Goal: Task Accomplishment & Management: Complete application form

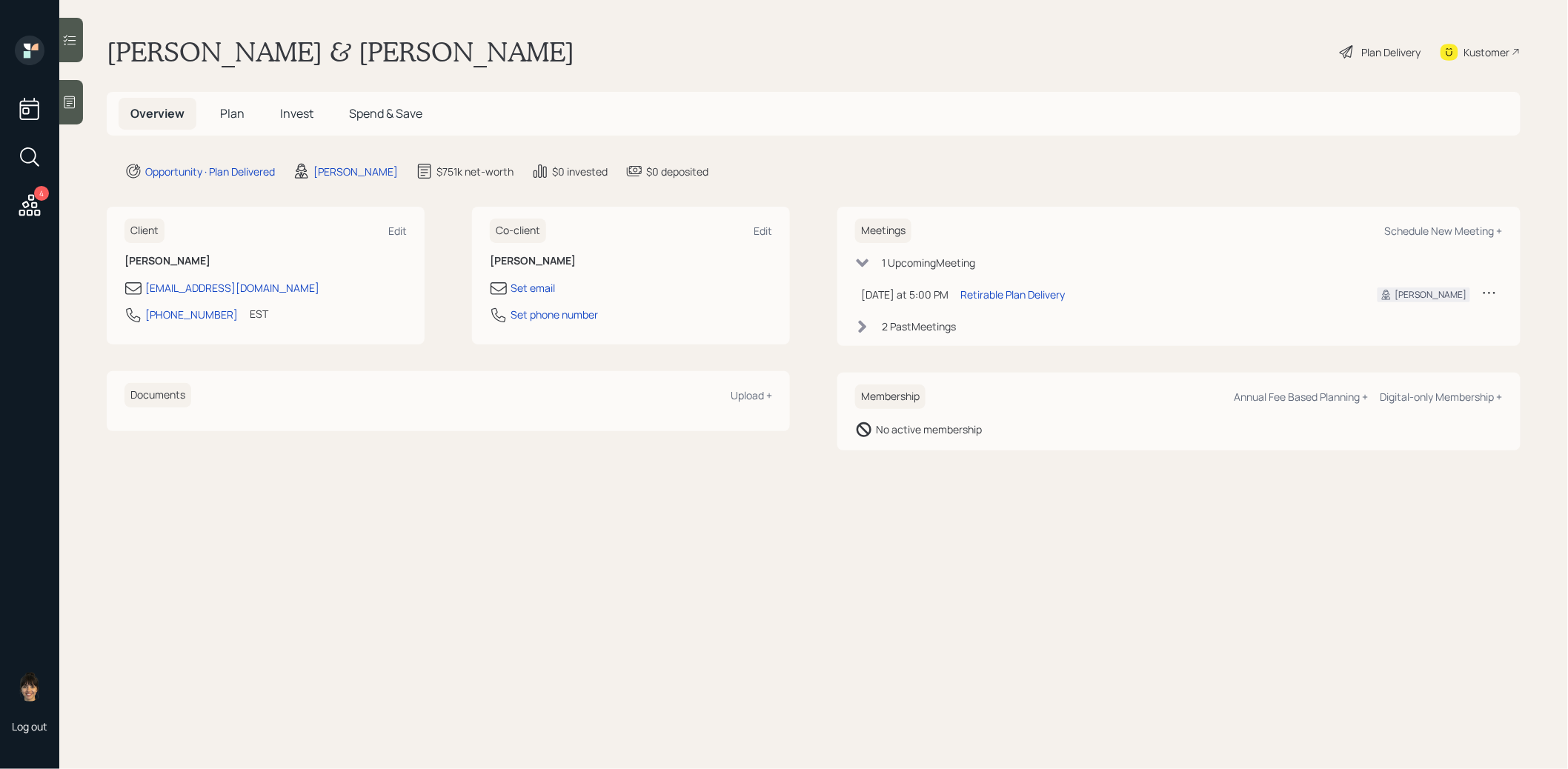
click at [234, 109] on span "Plan" at bounding box center [232, 112] width 25 height 16
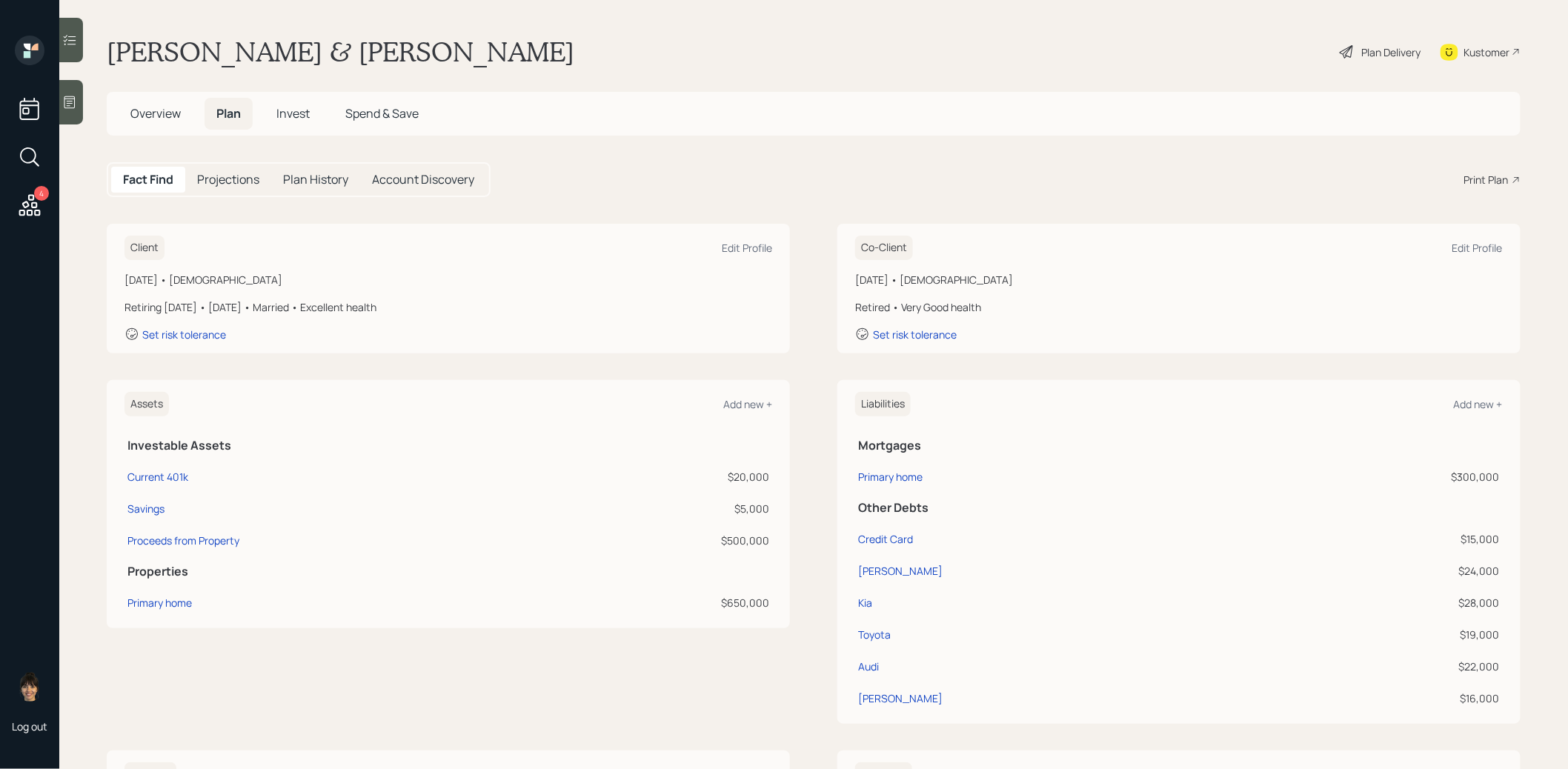
click at [1369, 52] on div "Plan Delivery" at bounding box center [1391, 52] width 59 height 15
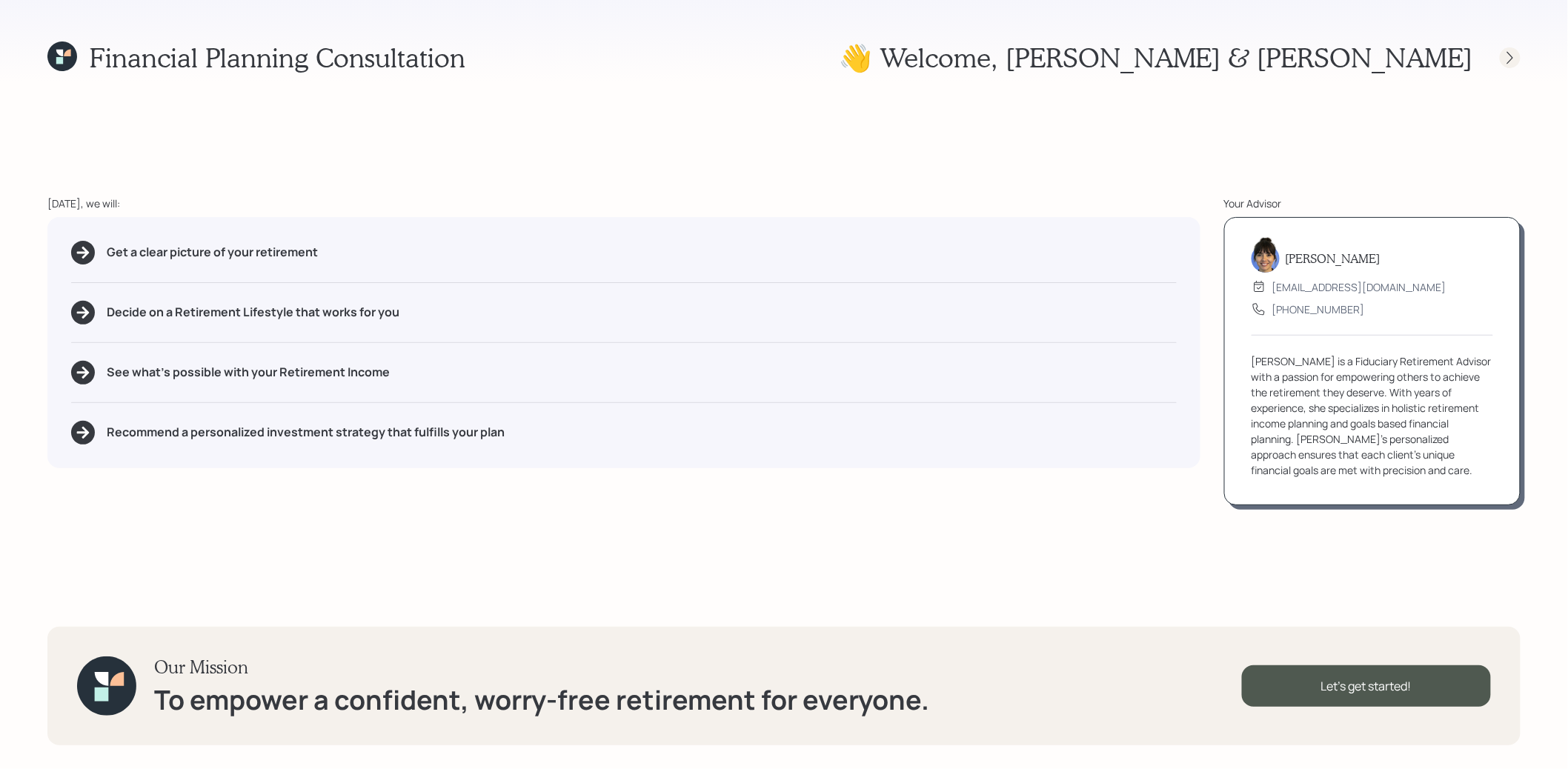
click at [1512, 57] on icon at bounding box center [1509, 57] width 15 height 15
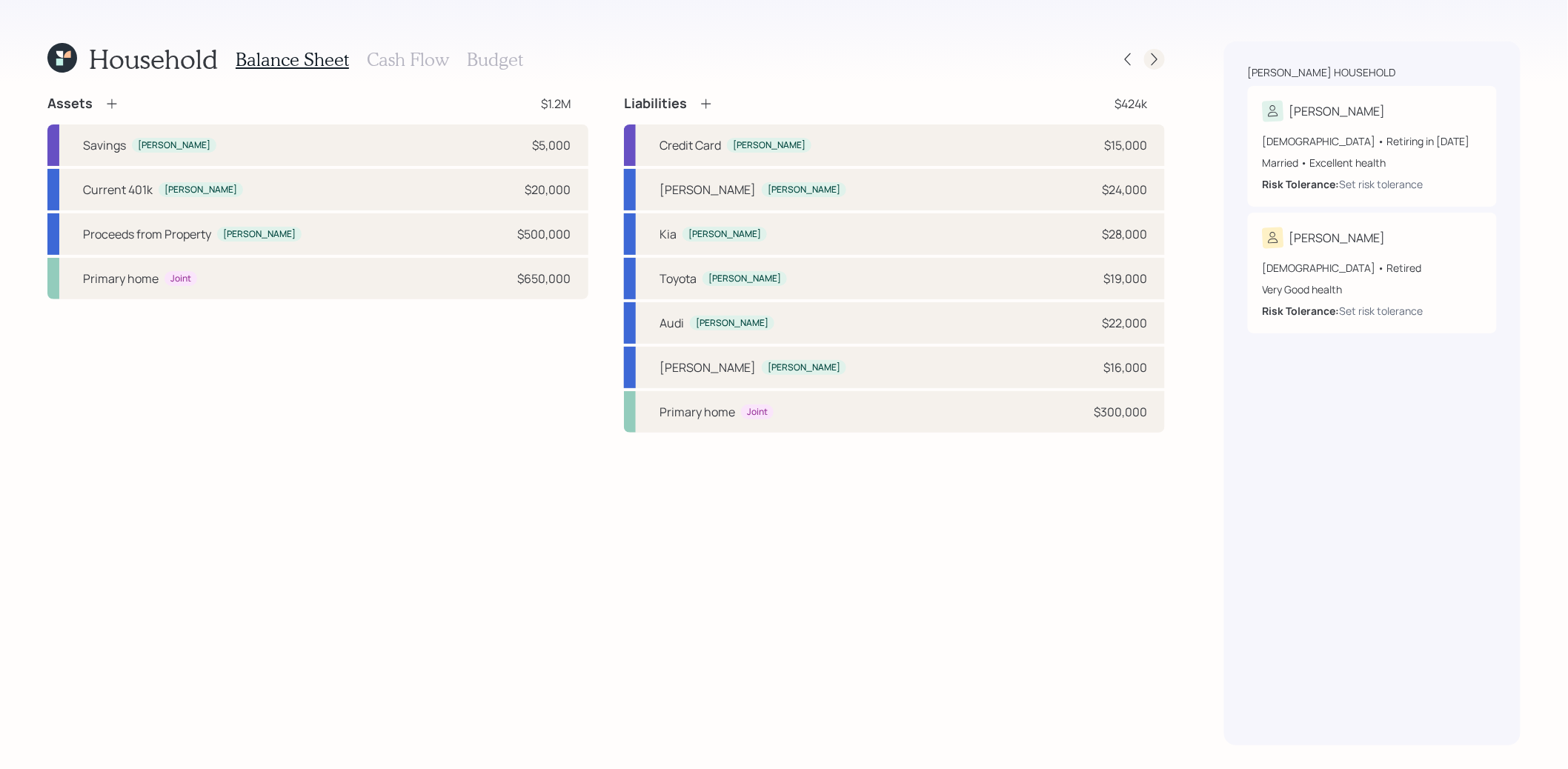
click at [1157, 58] on icon at bounding box center [1154, 59] width 15 height 15
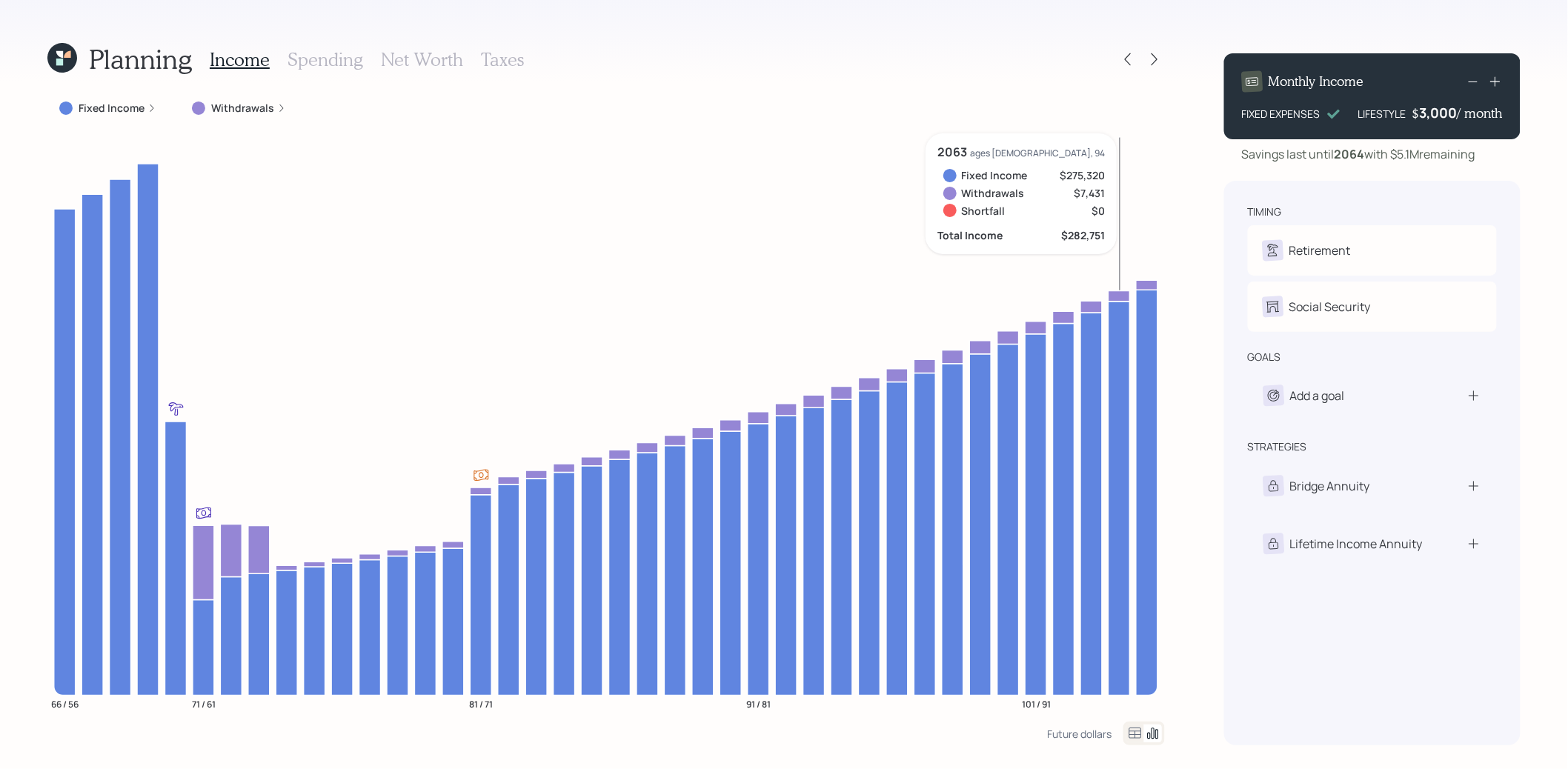
click at [59, 59] on icon at bounding box center [59, 62] width 7 height 7
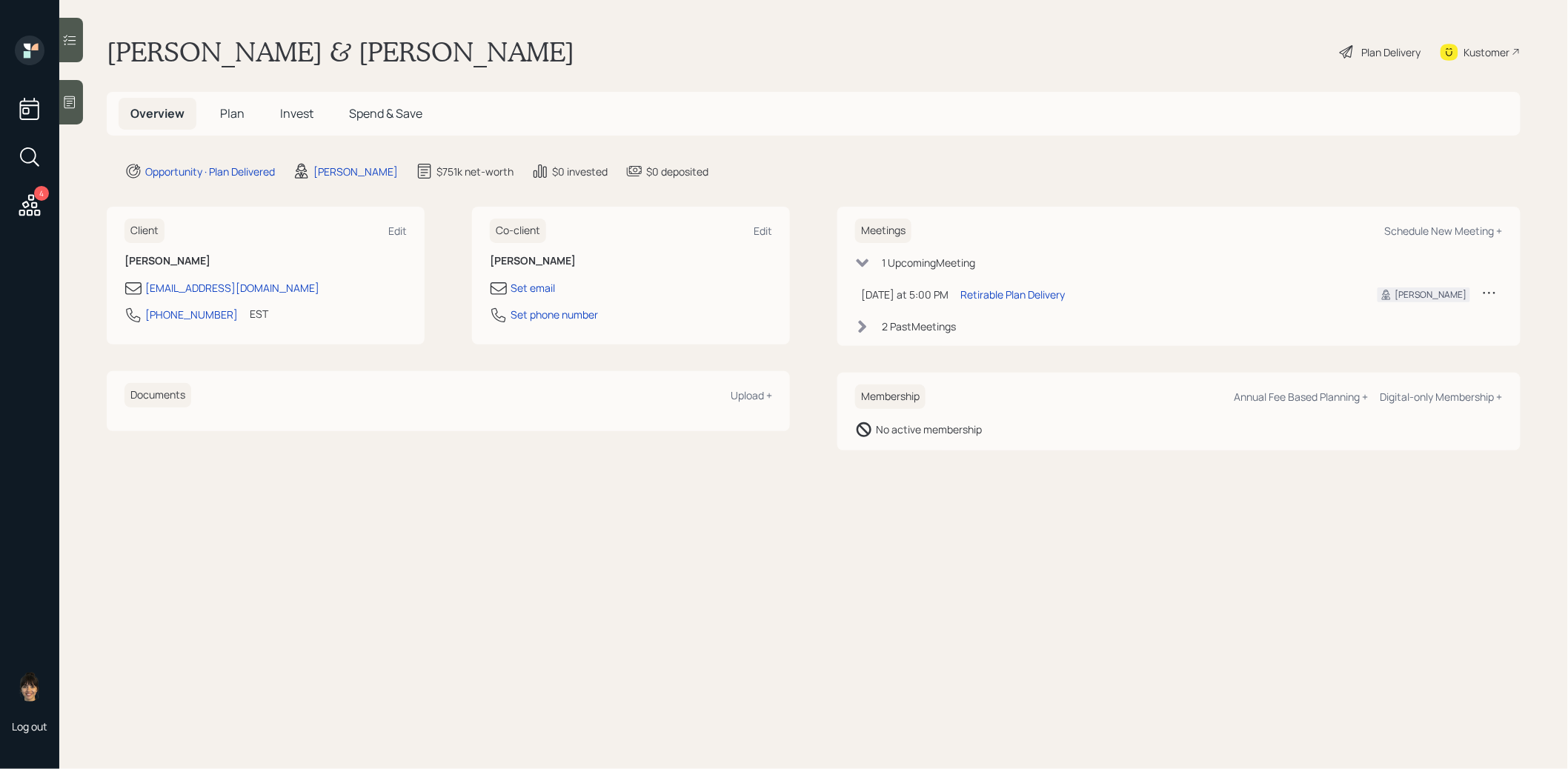
click at [233, 113] on span "Plan" at bounding box center [232, 112] width 25 height 16
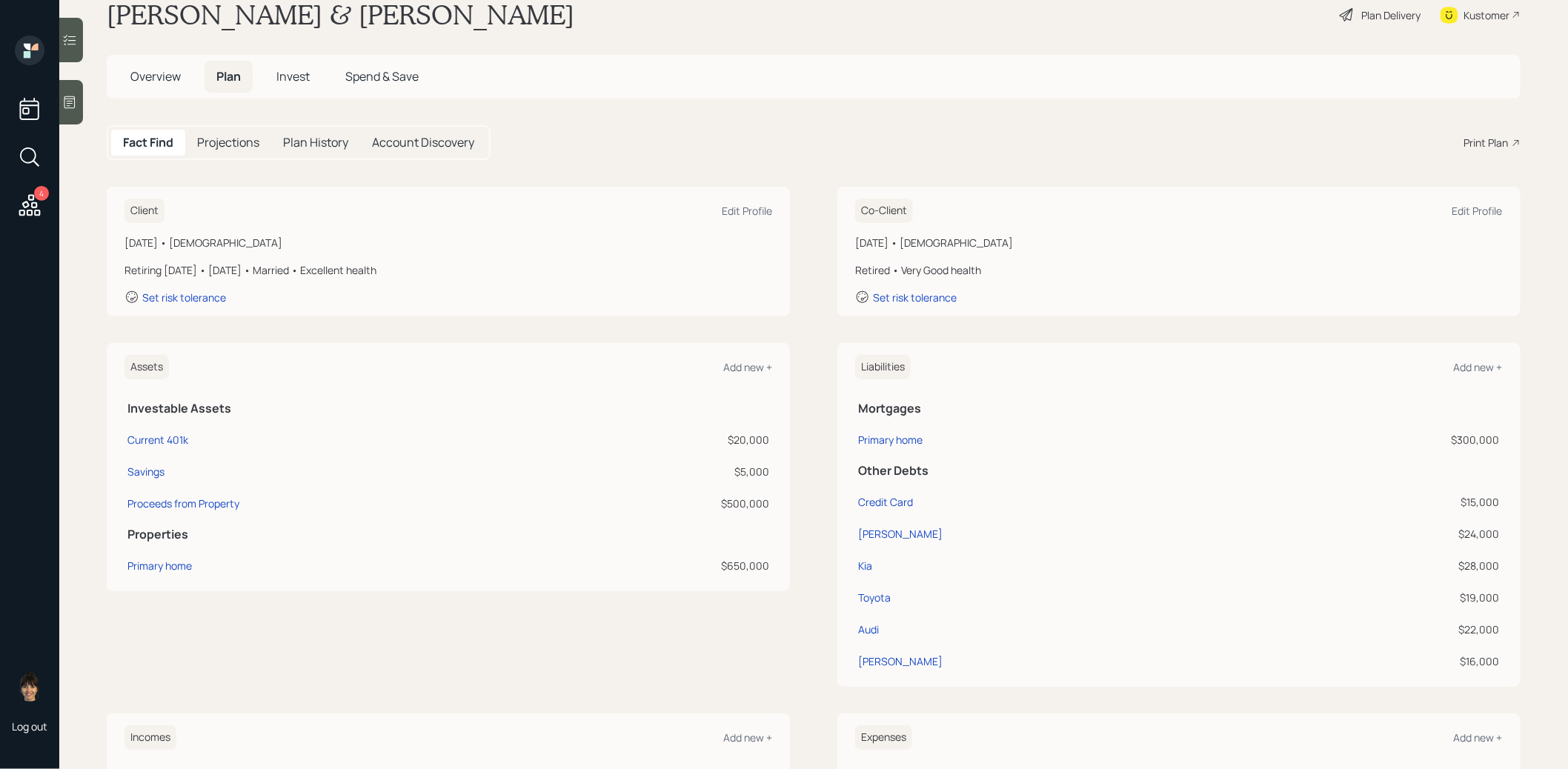
scroll to position [42, 0]
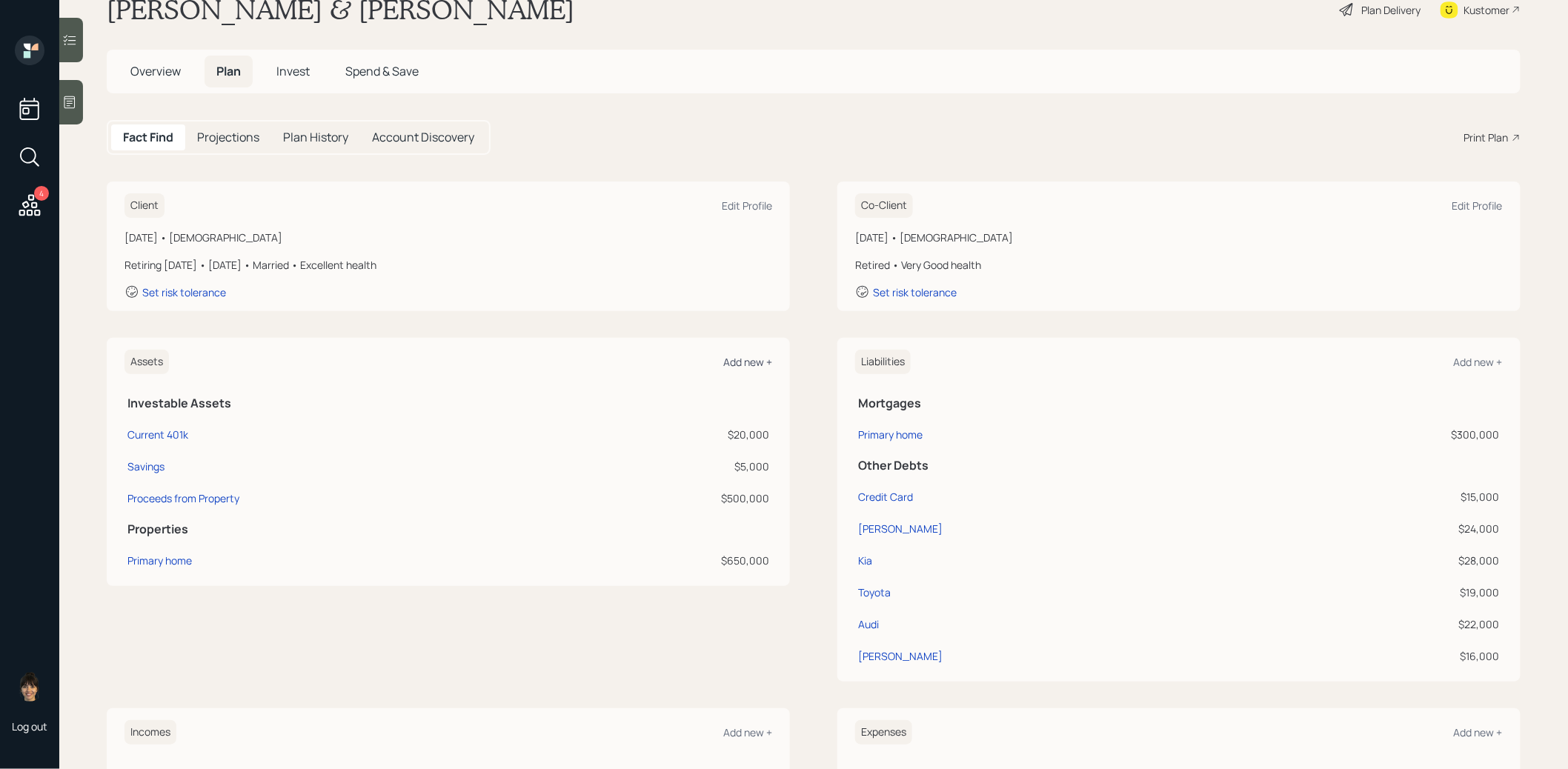
click at [749, 354] on div "Add new +" at bounding box center [747, 361] width 49 height 14
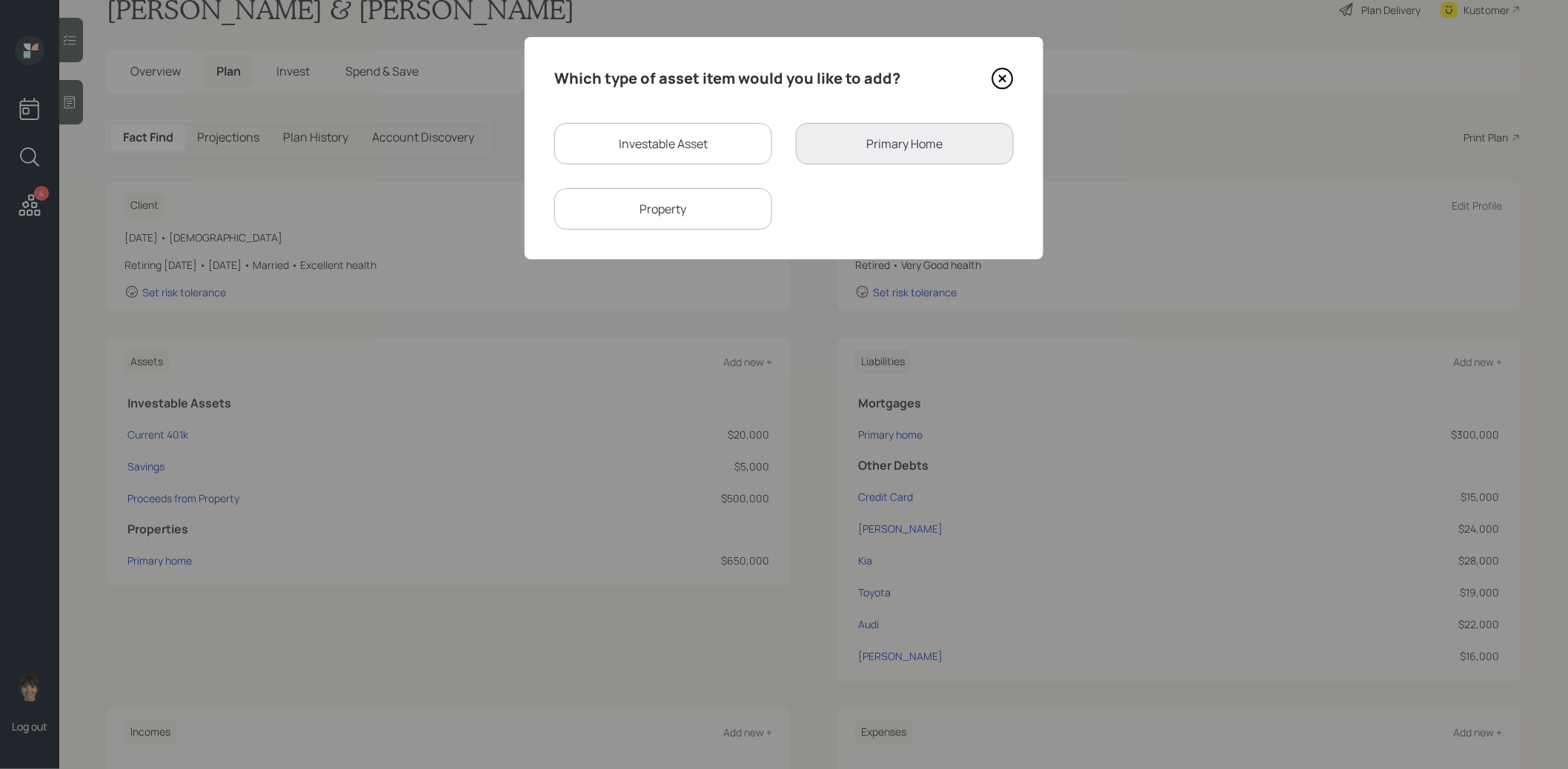
click at [701, 146] on div "Investable Asset" at bounding box center [663, 144] width 218 height 42
select select "taxable"
select select "balanced"
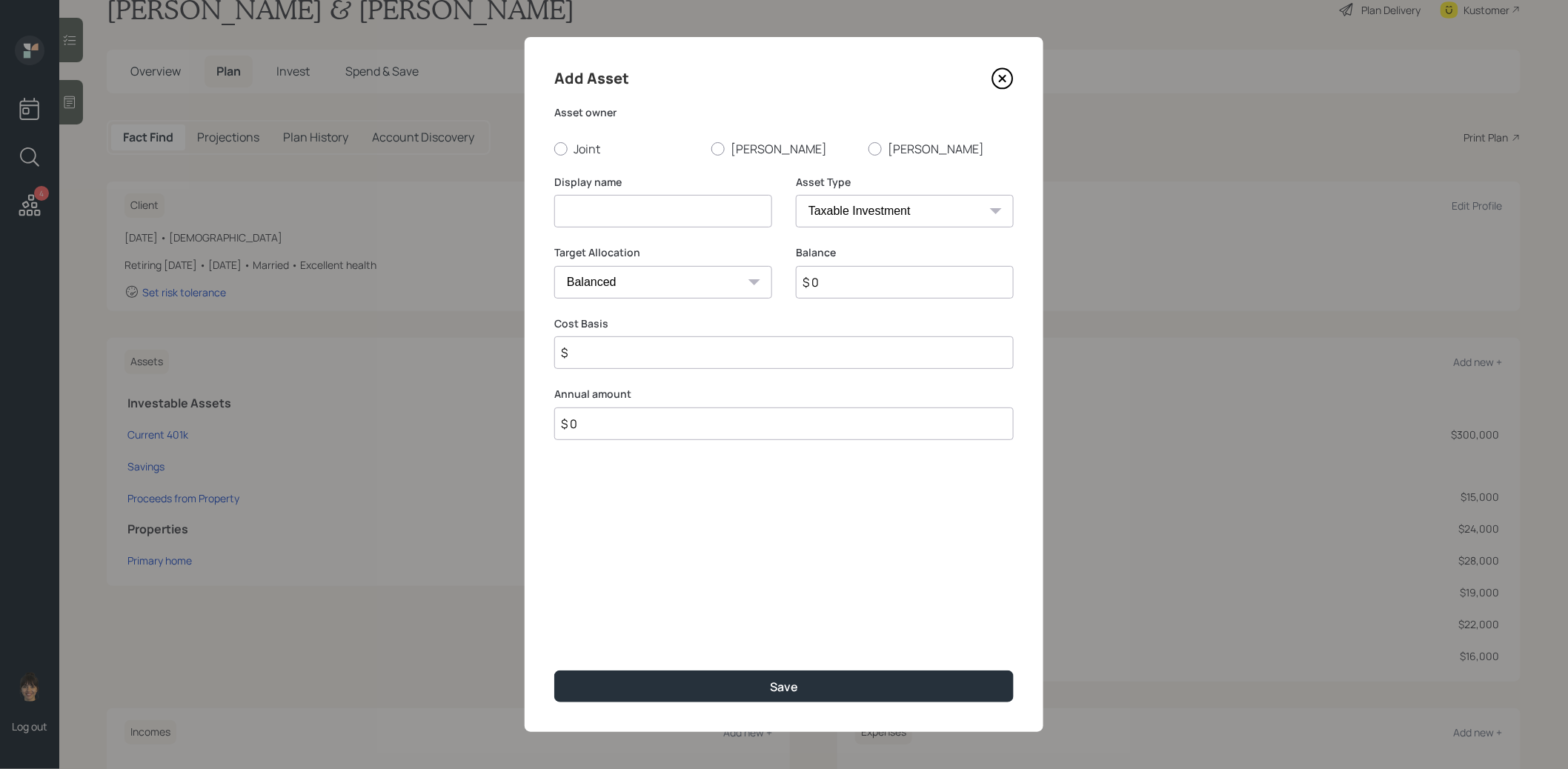
click at [609, 220] on input at bounding box center [663, 211] width 218 height 32
type input "HSA"
click at [562, 148] on div at bounding box center [560, 149] width 13 height 13
click at [554, 148] on input "Joint" at bounding box center [554, 148] width 1 height 1
radio input "true"
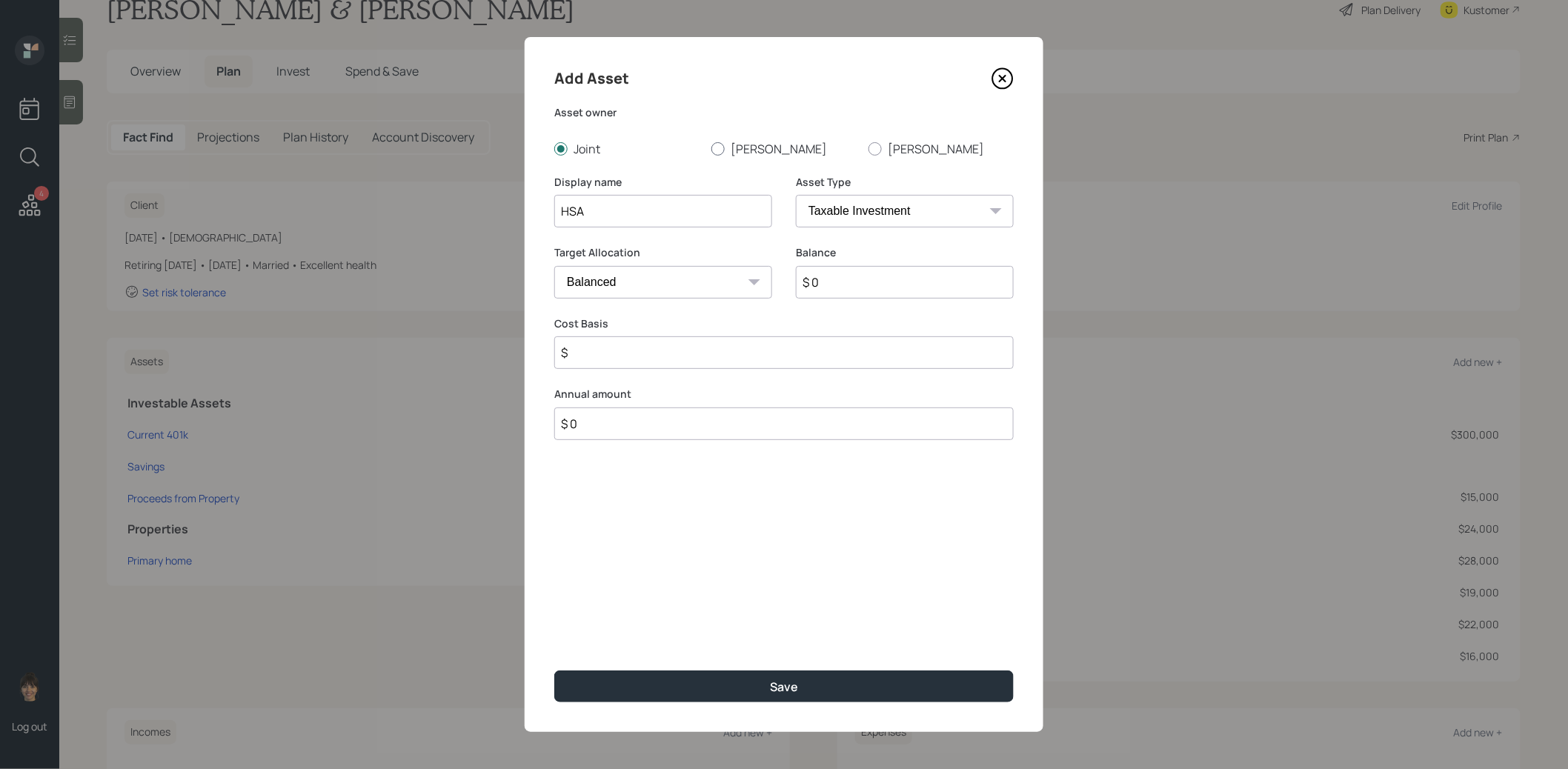
click at [720, 149] on div at bounding box center [718, 149] width 13 height 13
click at [712, 149] on input "Jeffrey" at bounding box center [711, 148] width 1 height 1
radio input "true"
click at [828, 212] on select "SEP IRA IRA Roth IRA 401(k) Roth 401(k) 403(b) Roth 403(b) 457(b) Roth 457(b) H…" at bounding box center [904, 211] width 218 height 32
select select "hsa"
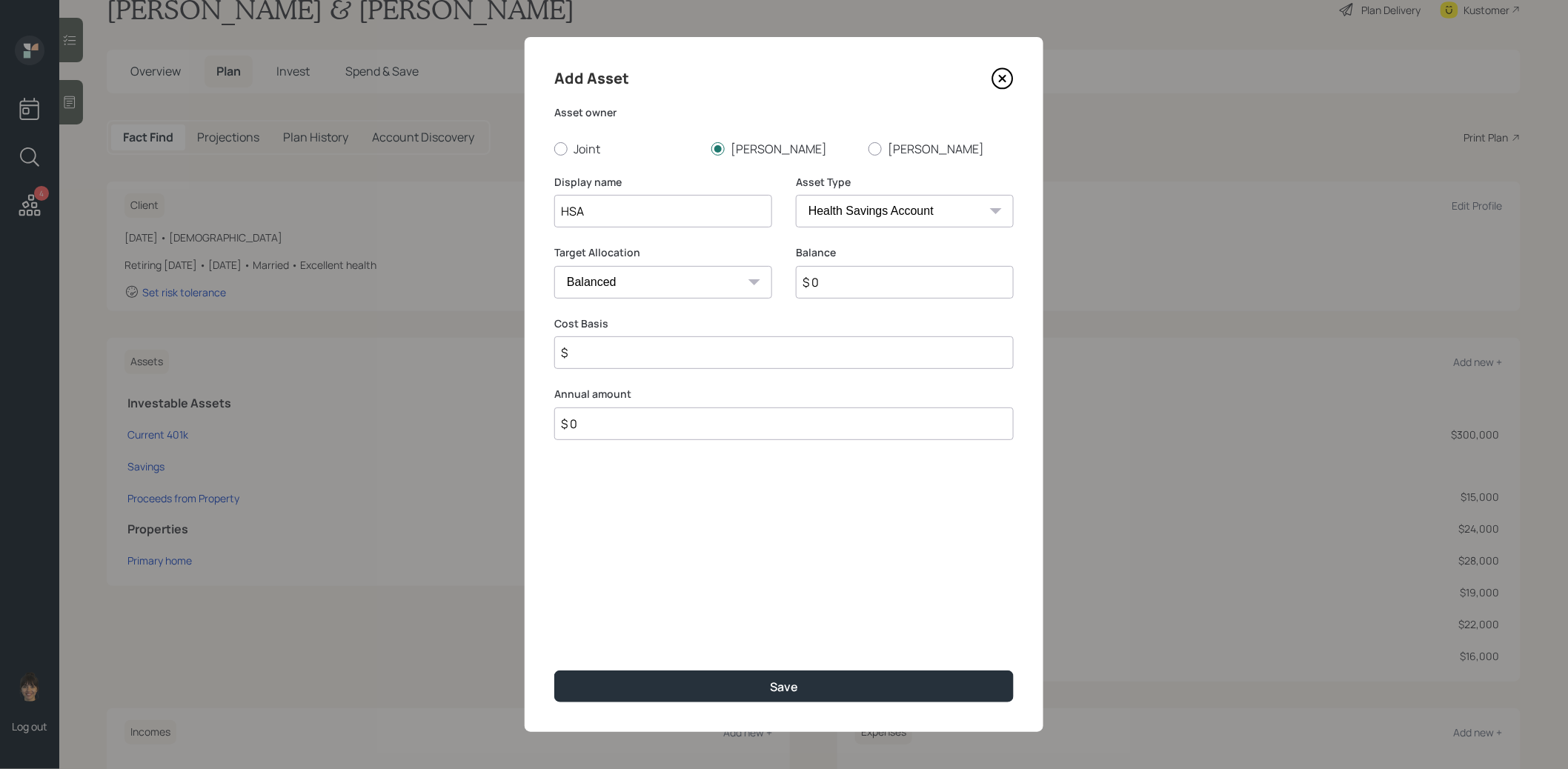
click at [796, 195] on select "SEP IRA IRA Roth IRA 401(k) Roth 401(k) 403(b) Roth 403(b) 457(b) Roth 457(b) H…" at bounding box center [904, 211] width 218 height 32
type input "$"
click at [833, 286] on input "$ 0" at bounding box center [904, 282] width 218 height 32
type input "$ 12,000"
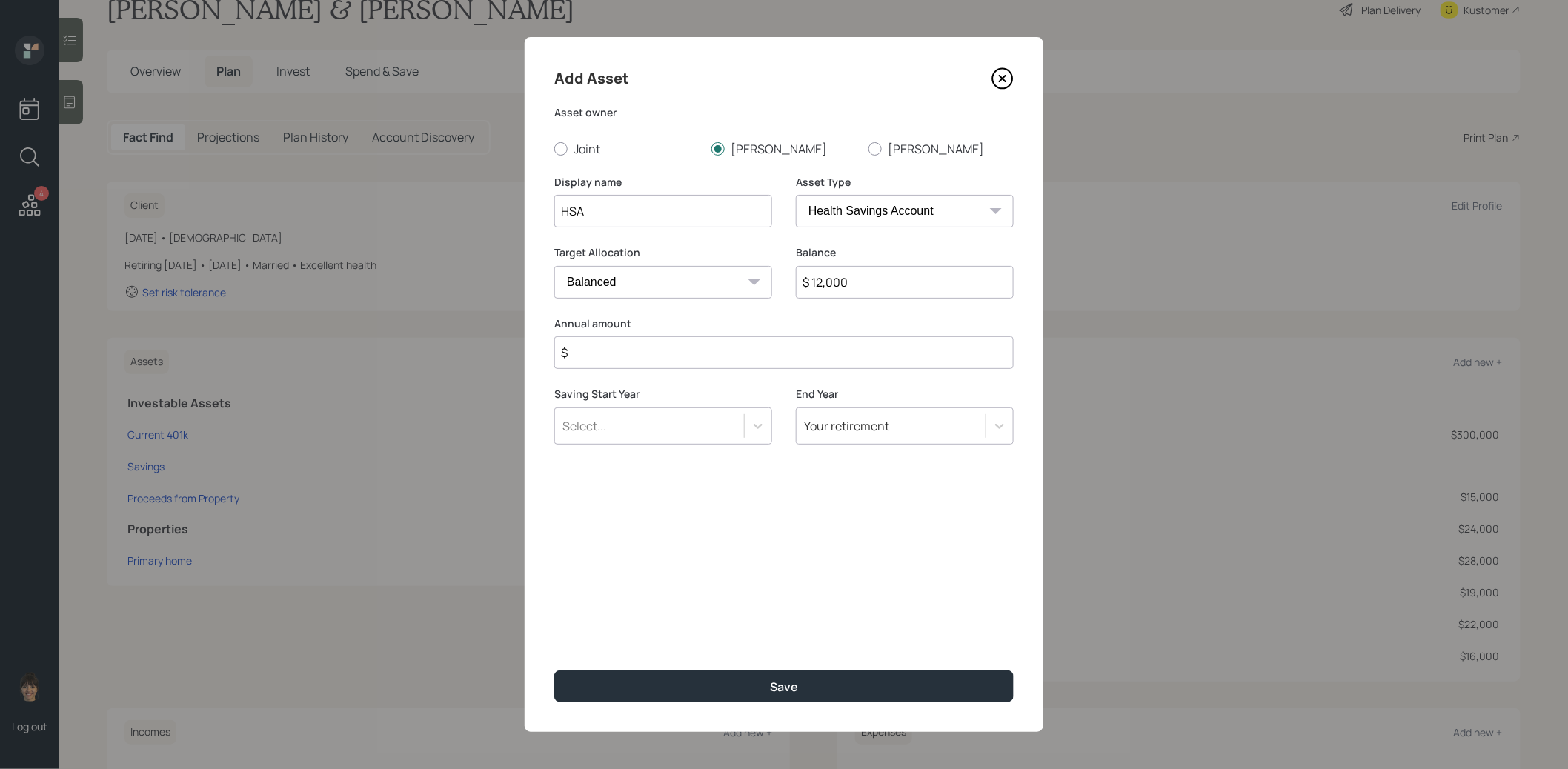
click at [731, 356] on input "$" at bounding box center [784, 352] width 459 height 32
type input "$ 0"
click at [681, 280] on select "Cash Conservative Balanced Aggressive" at bounding box center [663, 282] width 218 height 32
select select "uninvested"
click at [554, 266] on select "Cash Conservative Balanced Aggressive" at bounding box center [663, 282] width 218 height 32
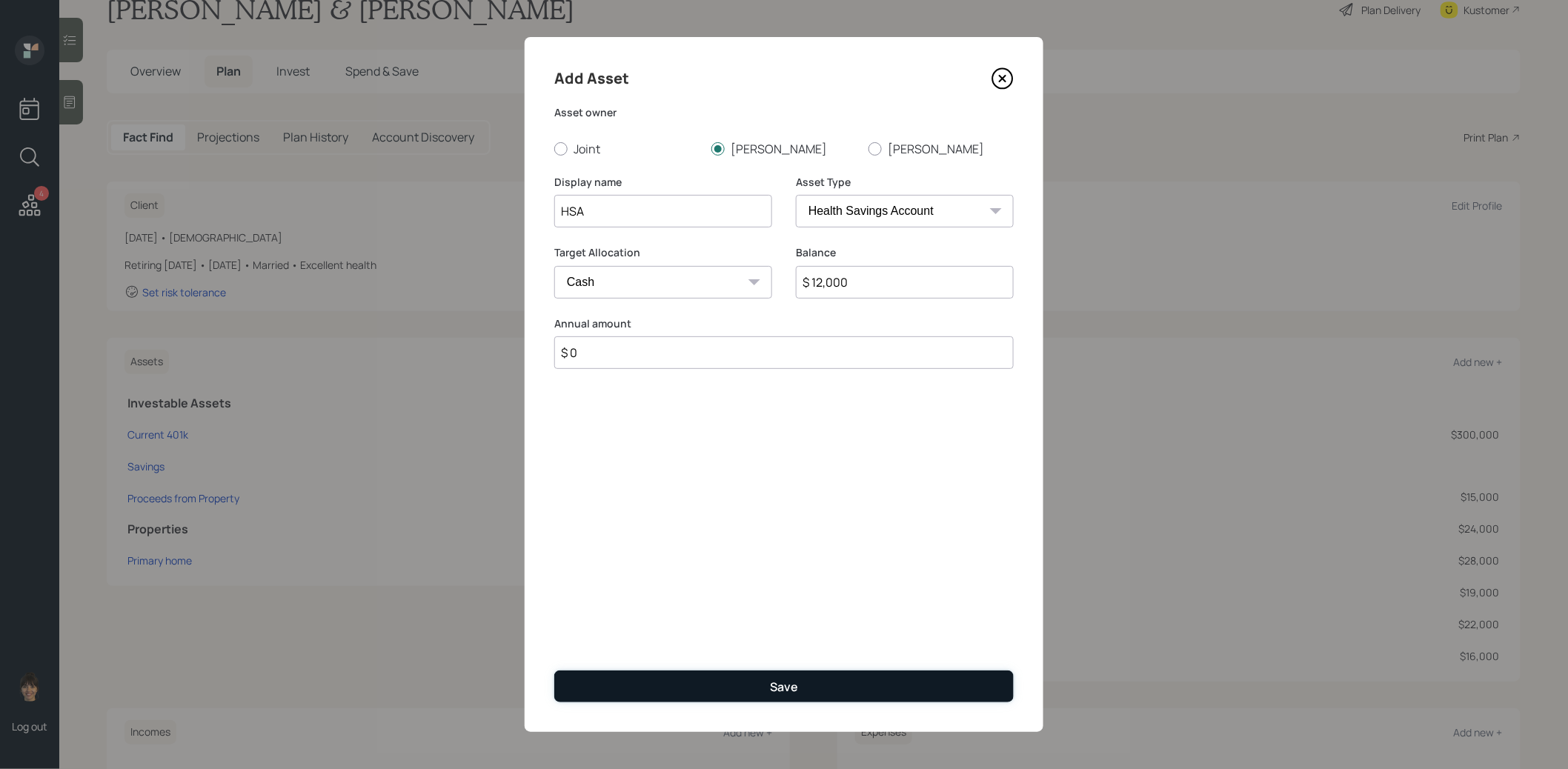
click at [752, 687] on button "Save" at bounding box center [784, 686] width 459 height 32
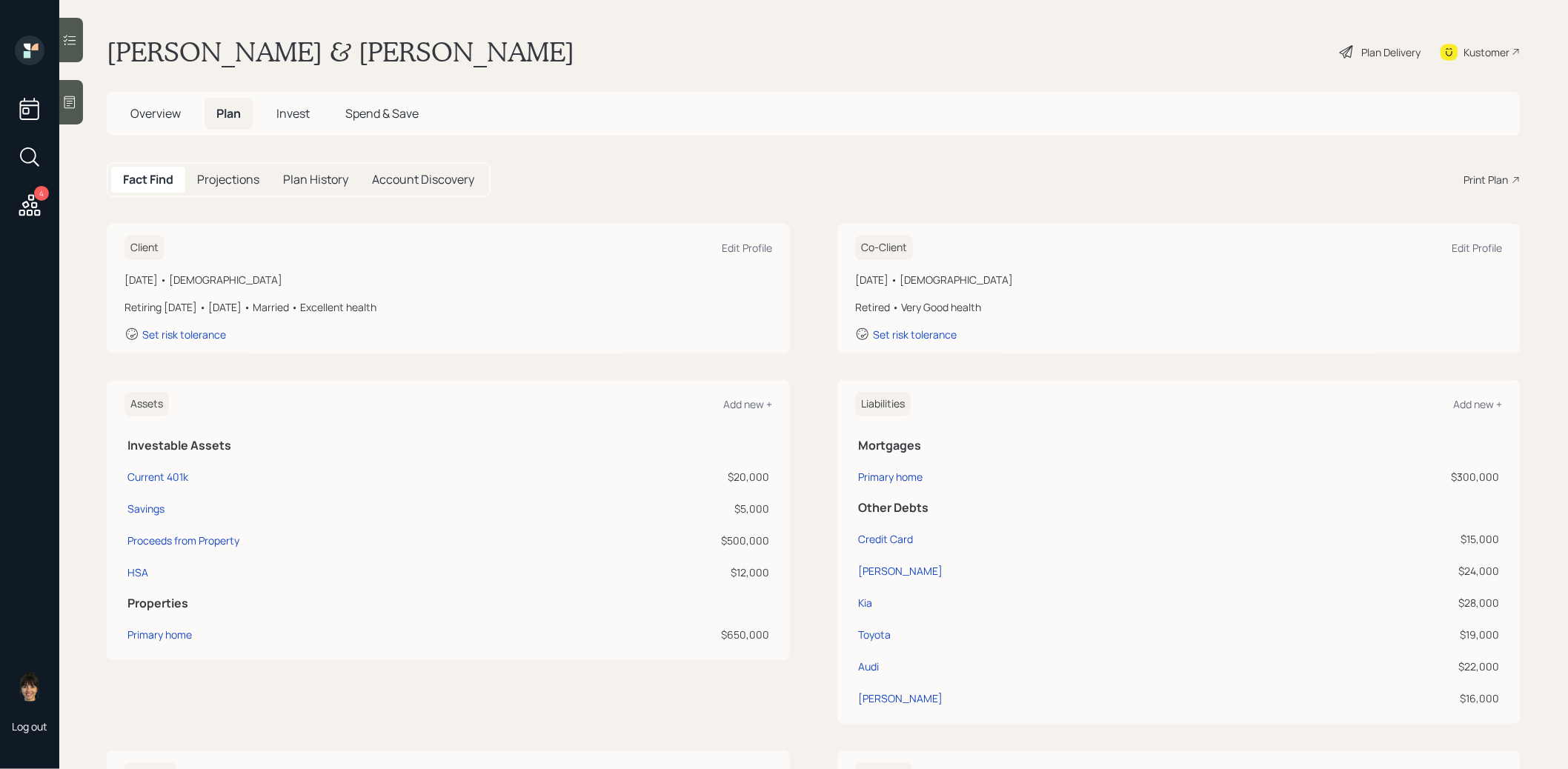
click at [1370, 55] on div "Plan Delivery" at bounding box center [1391, 52] width 59 height 15
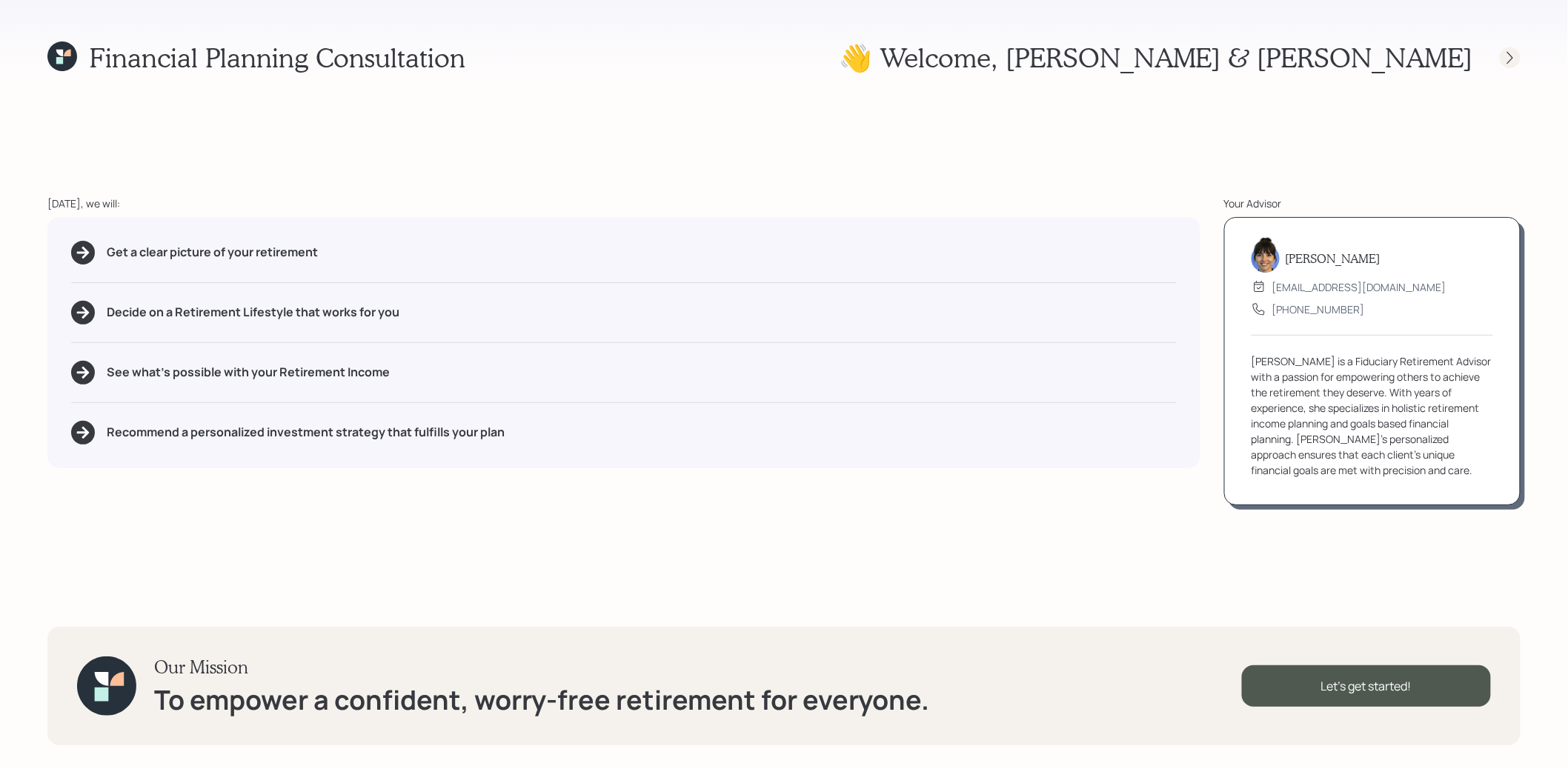
click at [1509, 62] on icon at bounding box center [1510, 57] width 6 height 12
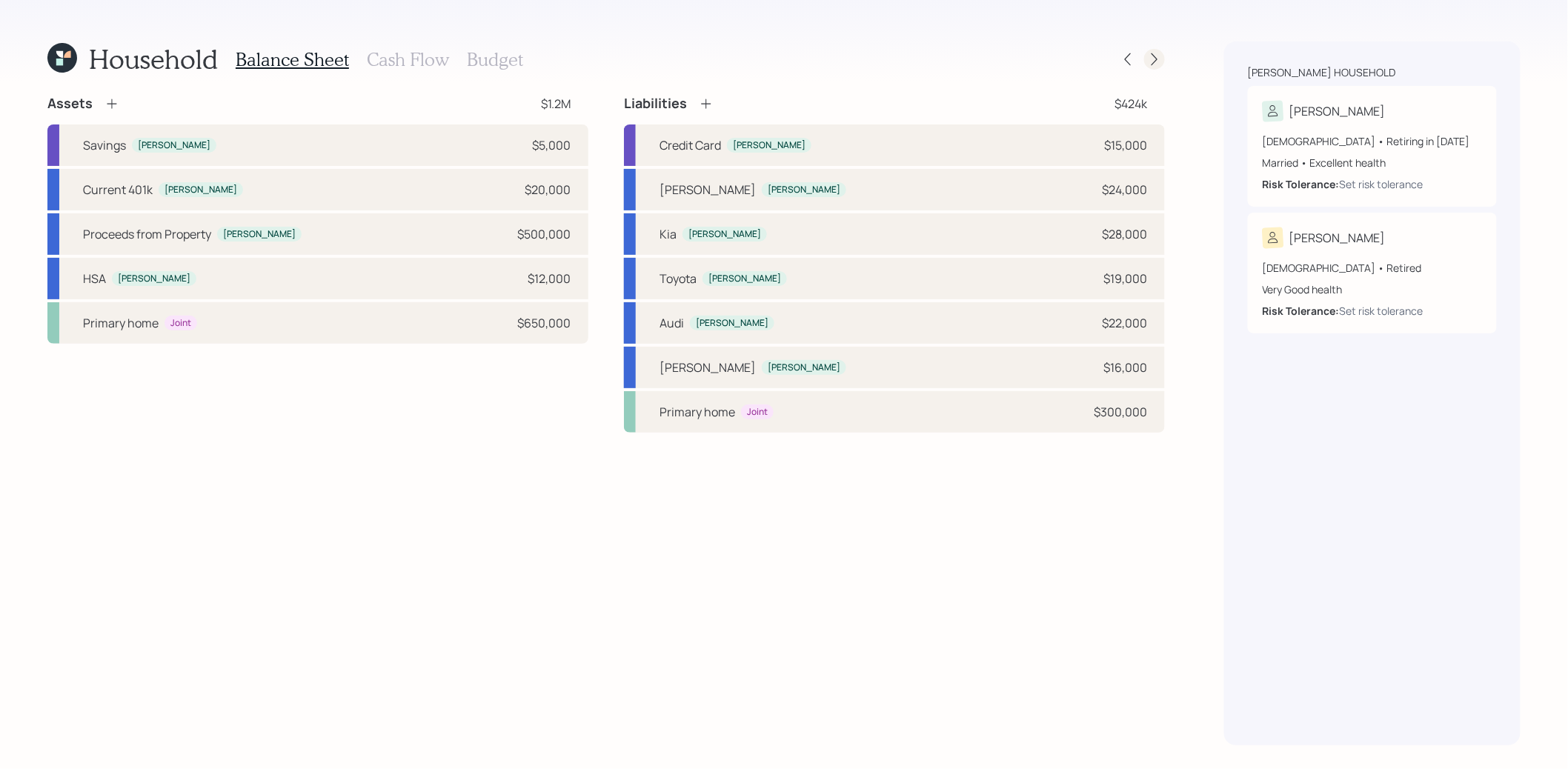
click at [1156, 59] on icon at bounding box center [1154, 59] width 15 height 15
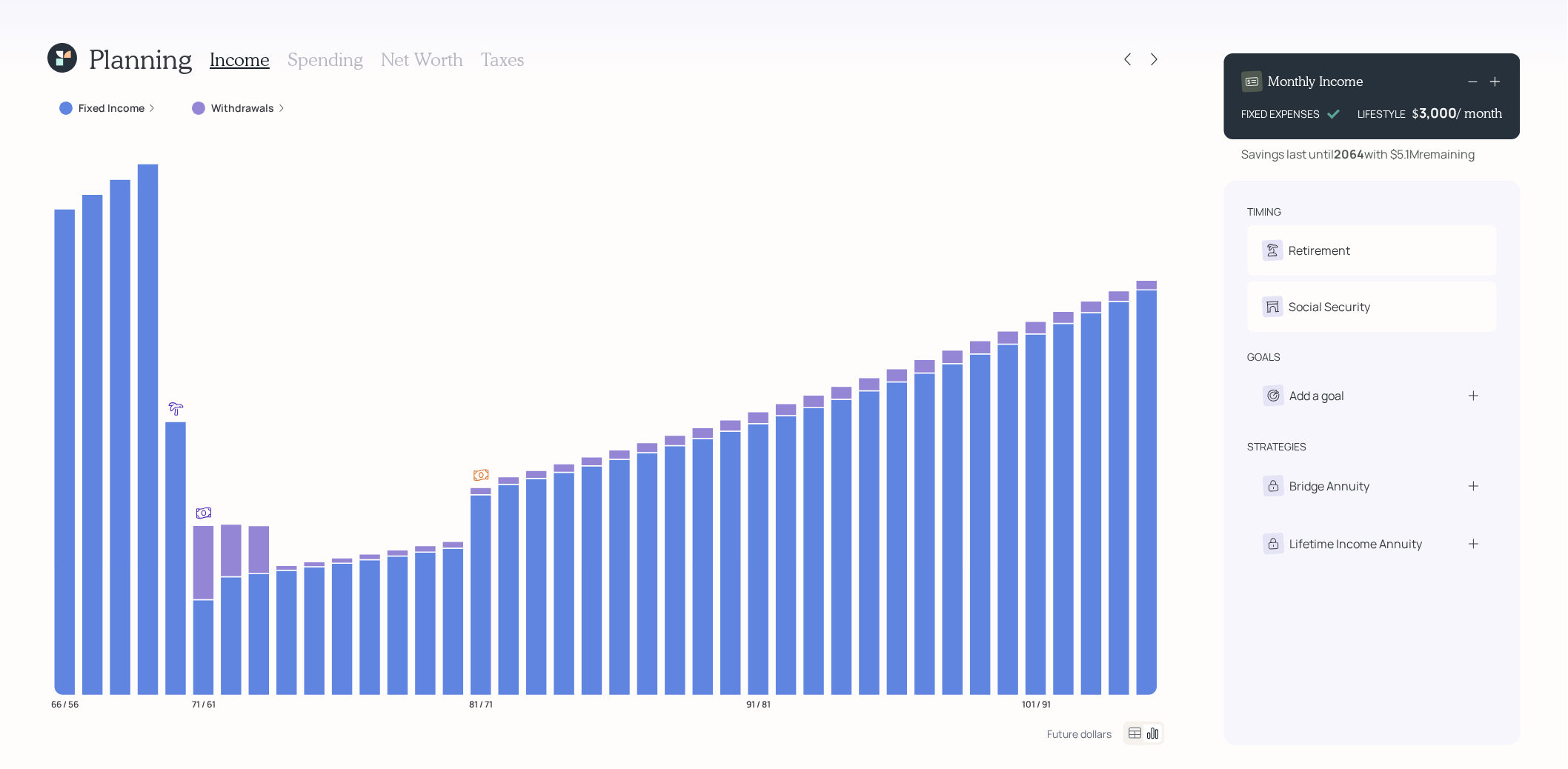
click at [429, 65] on h3 "Net Worth" at bounding box center [422, 59] width 82 height 22
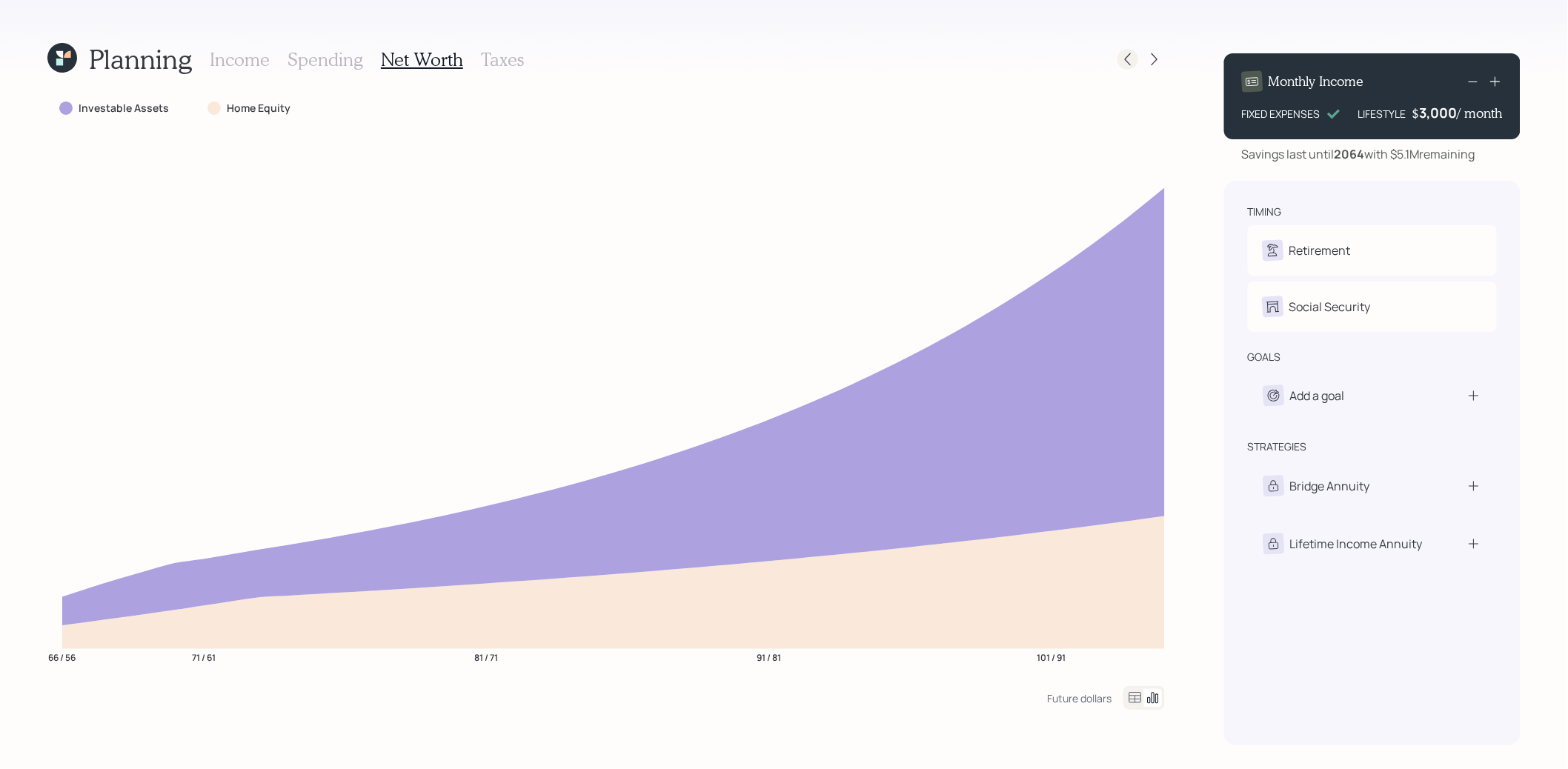
click at [1129, 61] on icon at bounding box center [1127, 59] width 15 height 15
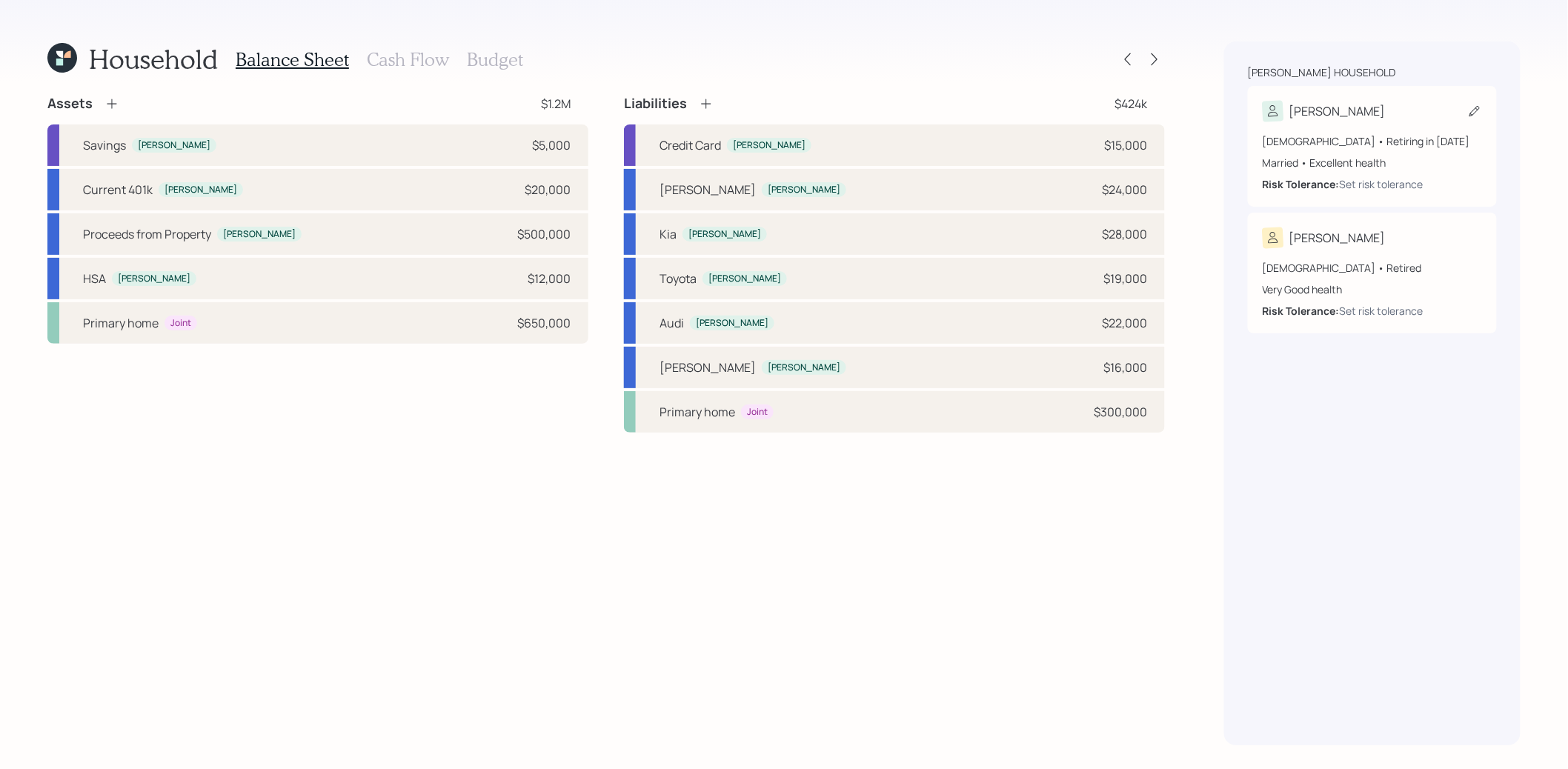
click at [1474, 114] on icon at bounding box center [1474, 111] width 15 height 15
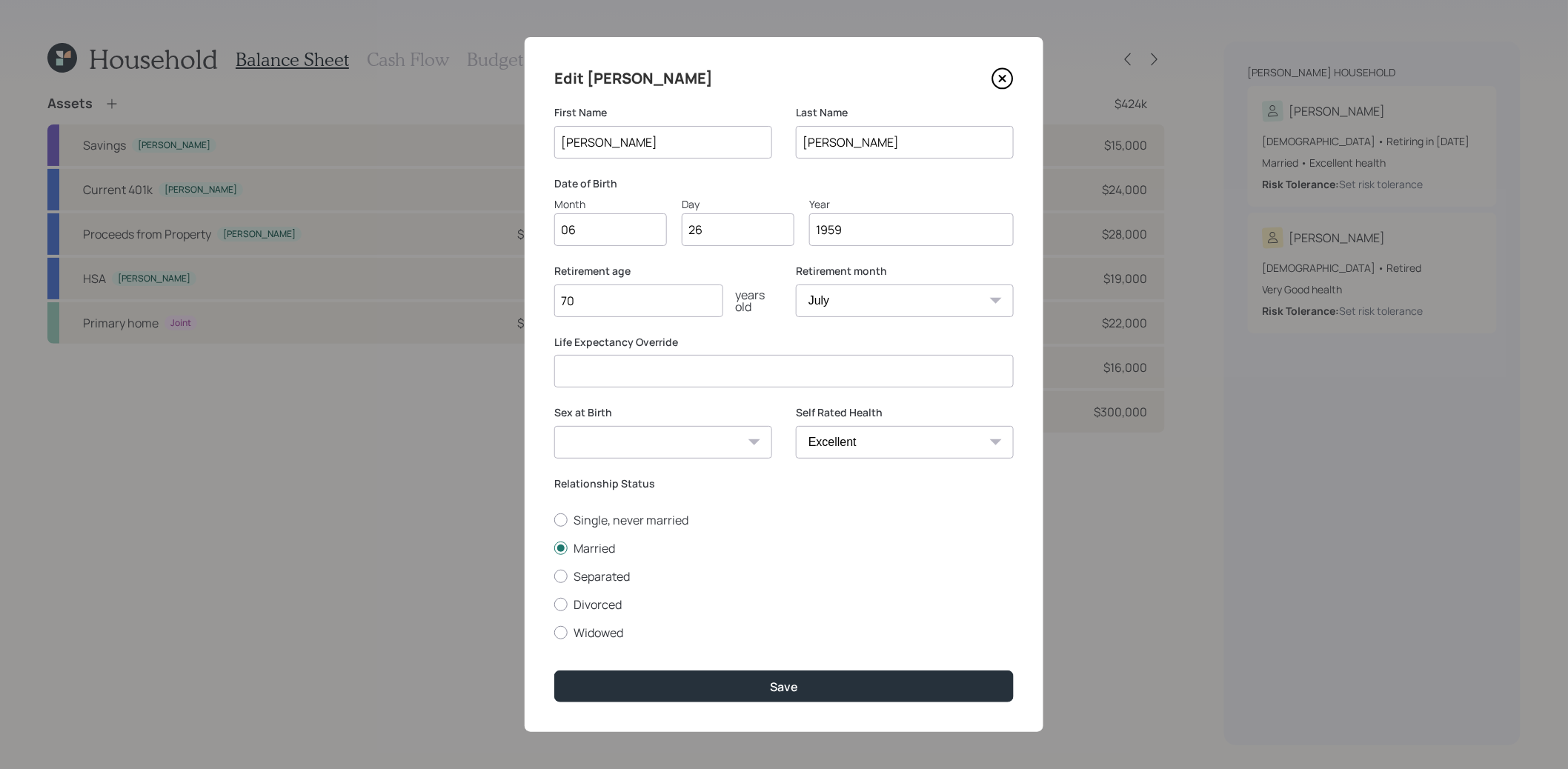
click at [880, 302] on select "January February March April May June July August September October November De…" at bounding box center [904, 301] width 218 height 32
select select "1"
click at [796, 284] on select "January February March April May June July August September October November De…" at bounding box center [904, 301] width 218 height 32
click at [673, 679] on button "Save" at bounding box center [784, 686] width 459 height 32
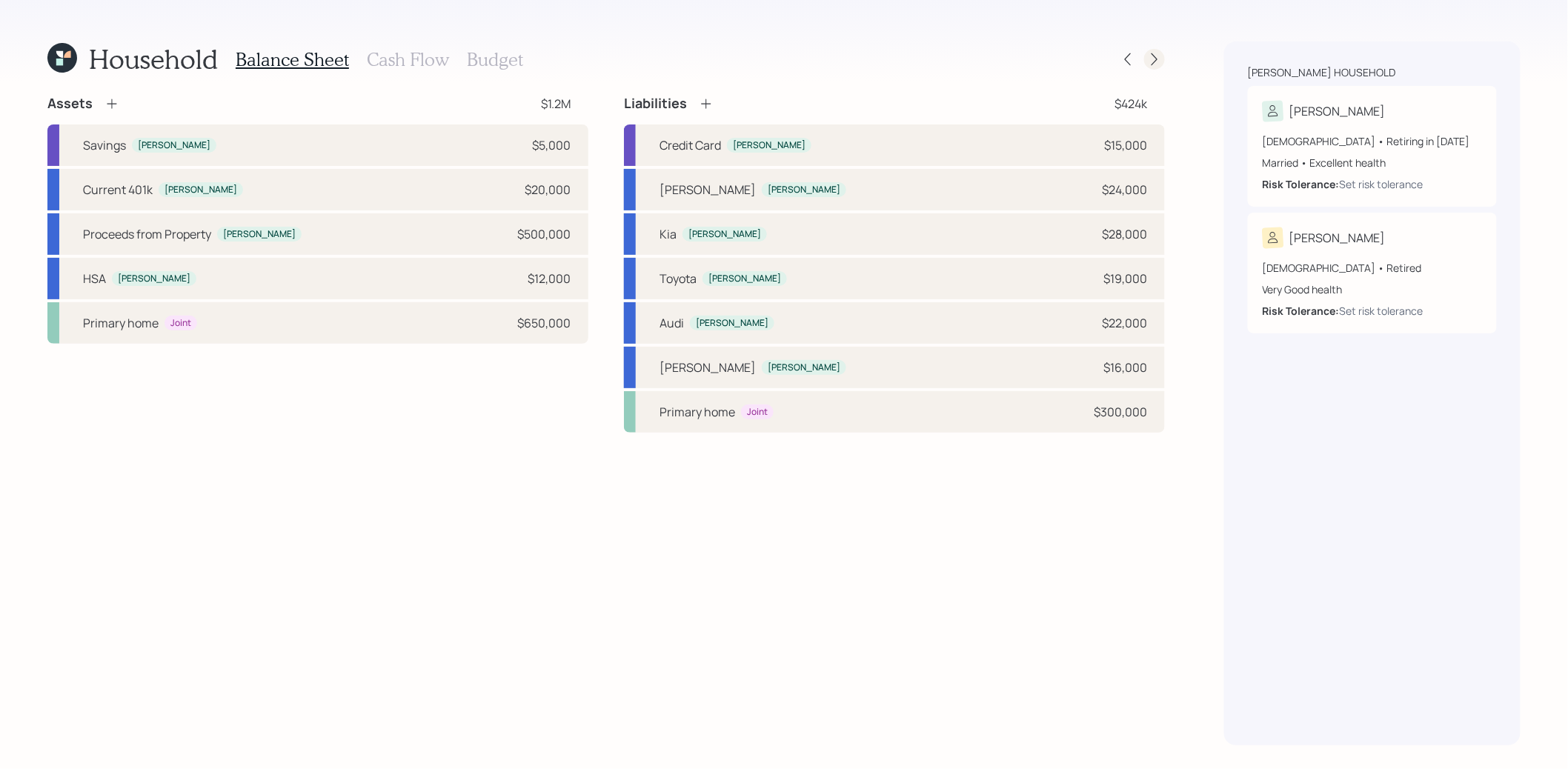
click at [1153, 62] on icon at bounding box center [1154, 59] width 15 height 15
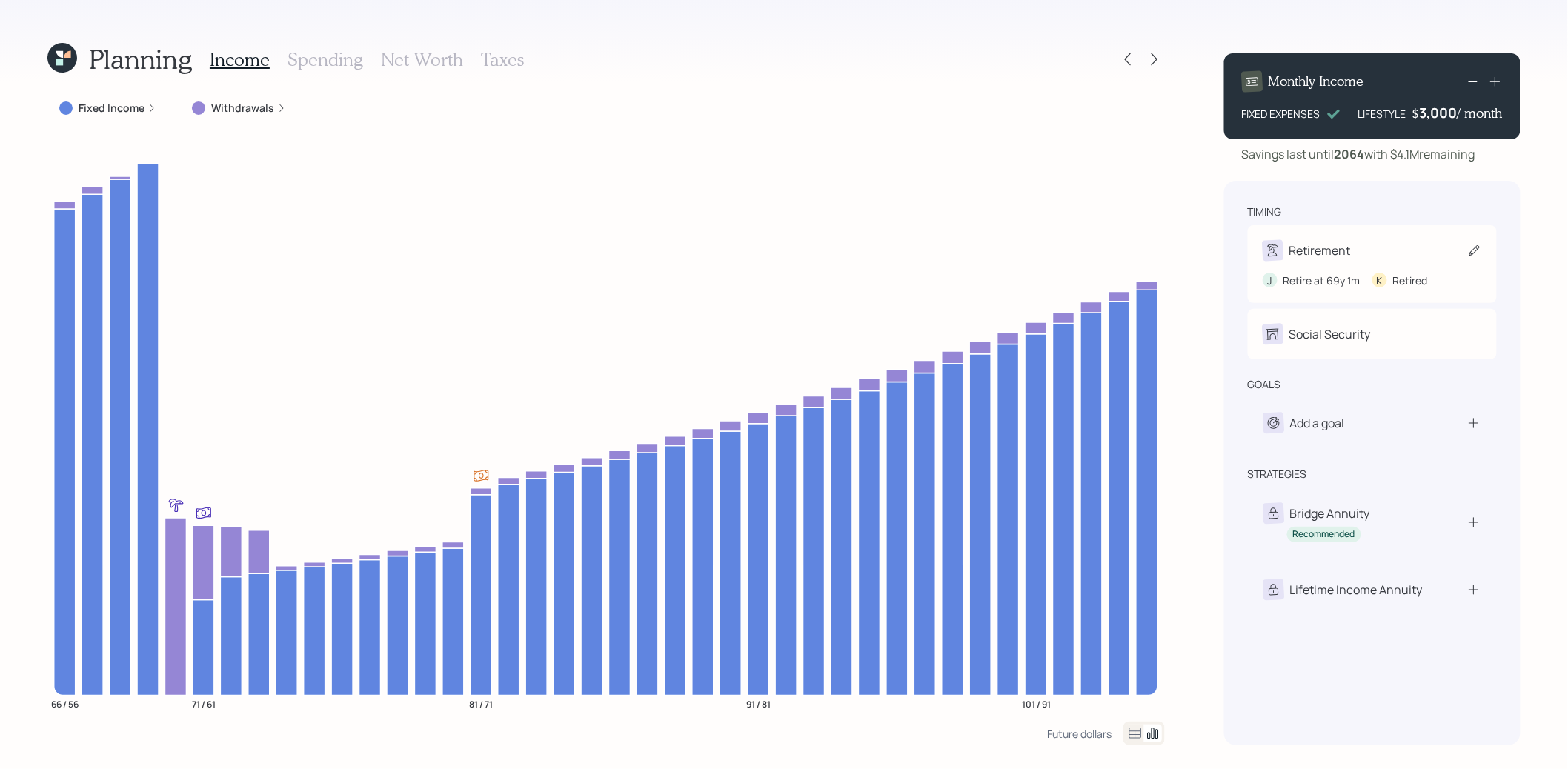
click at [1476, 254] on icon at bounding box center [1474, 250] width 15 height 15
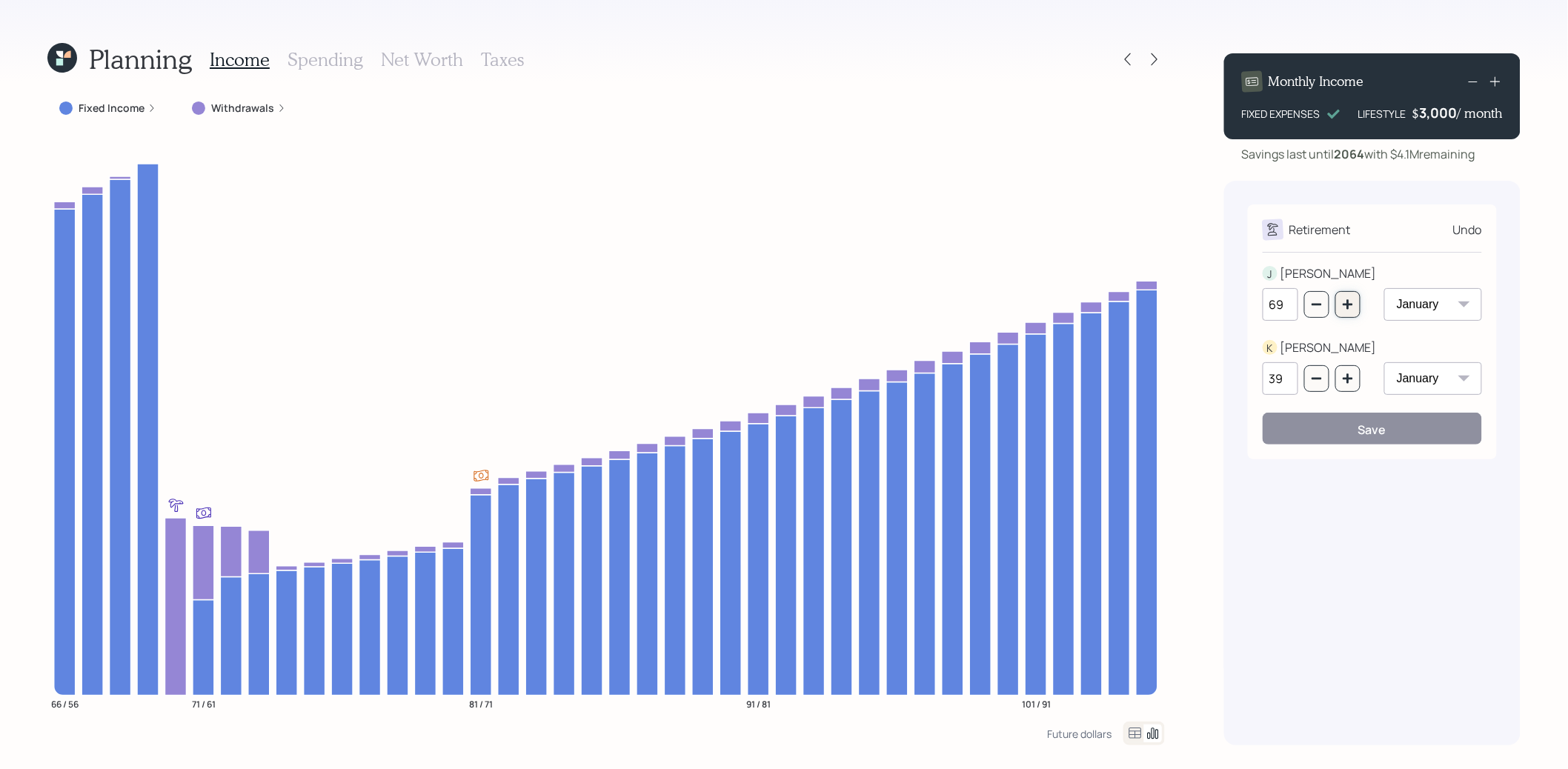
click at [1348, 302] on icon "button" at bounding box center [1348, 304] width 9 height 9
type input "71"
click at [1339, 427] on button "Save" at bounding box center [1372, 428] width 220 height 32
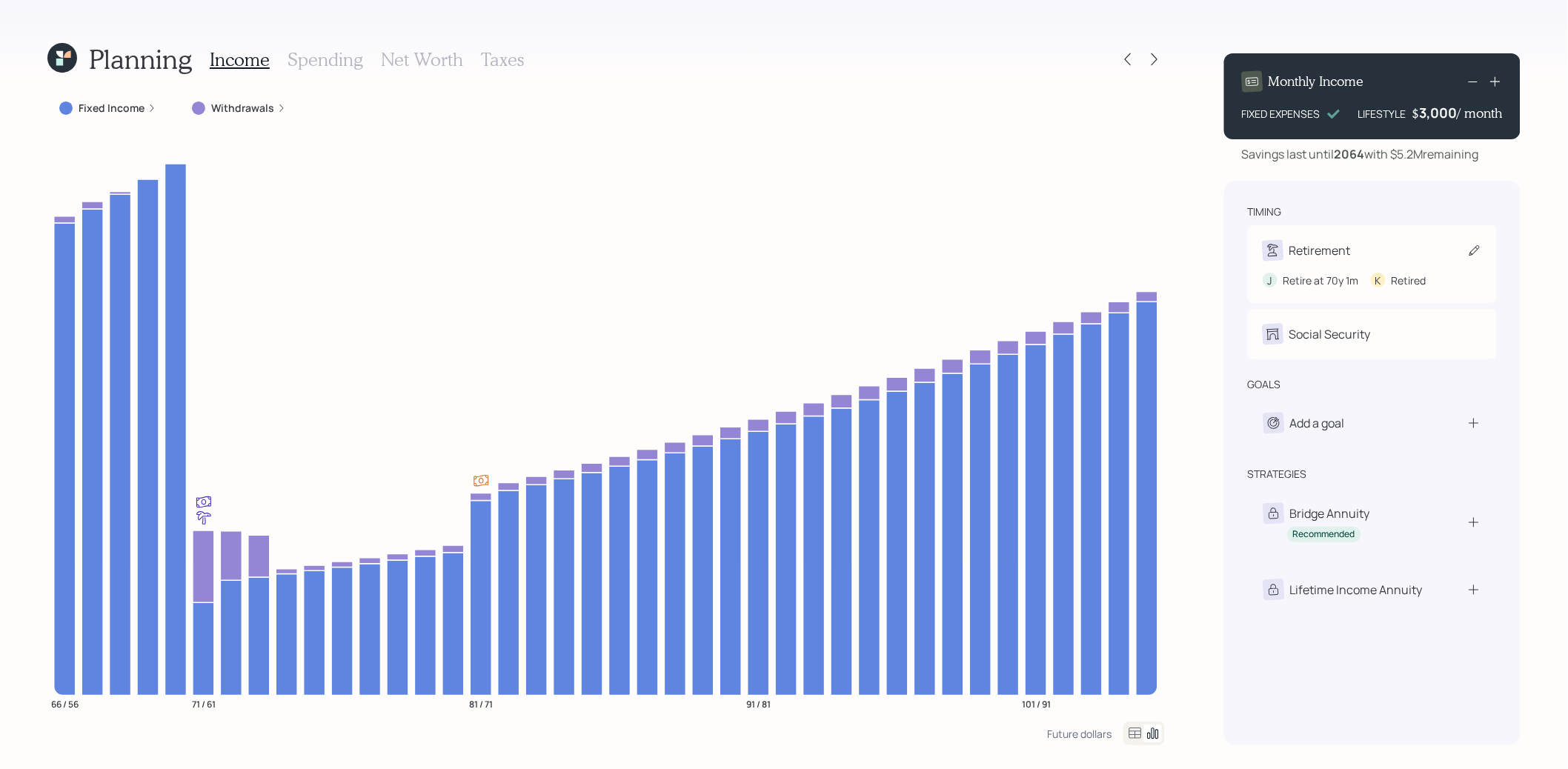
click at [1475, 248] on icon at bounding box center [1474, 250] width 15 height 15
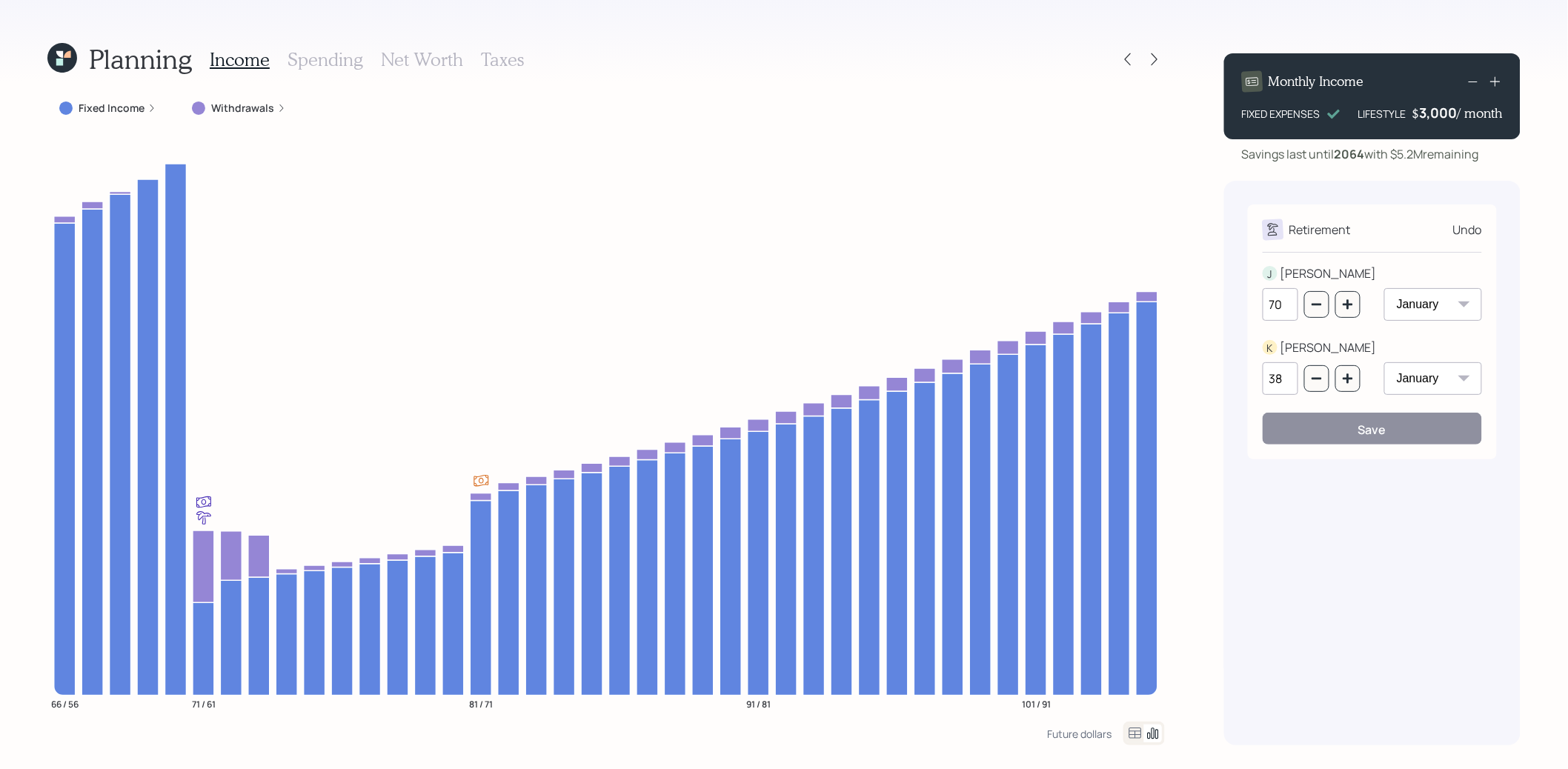
click at [63, 57] on icon at bounding box center [62, 58] width 29 height 29
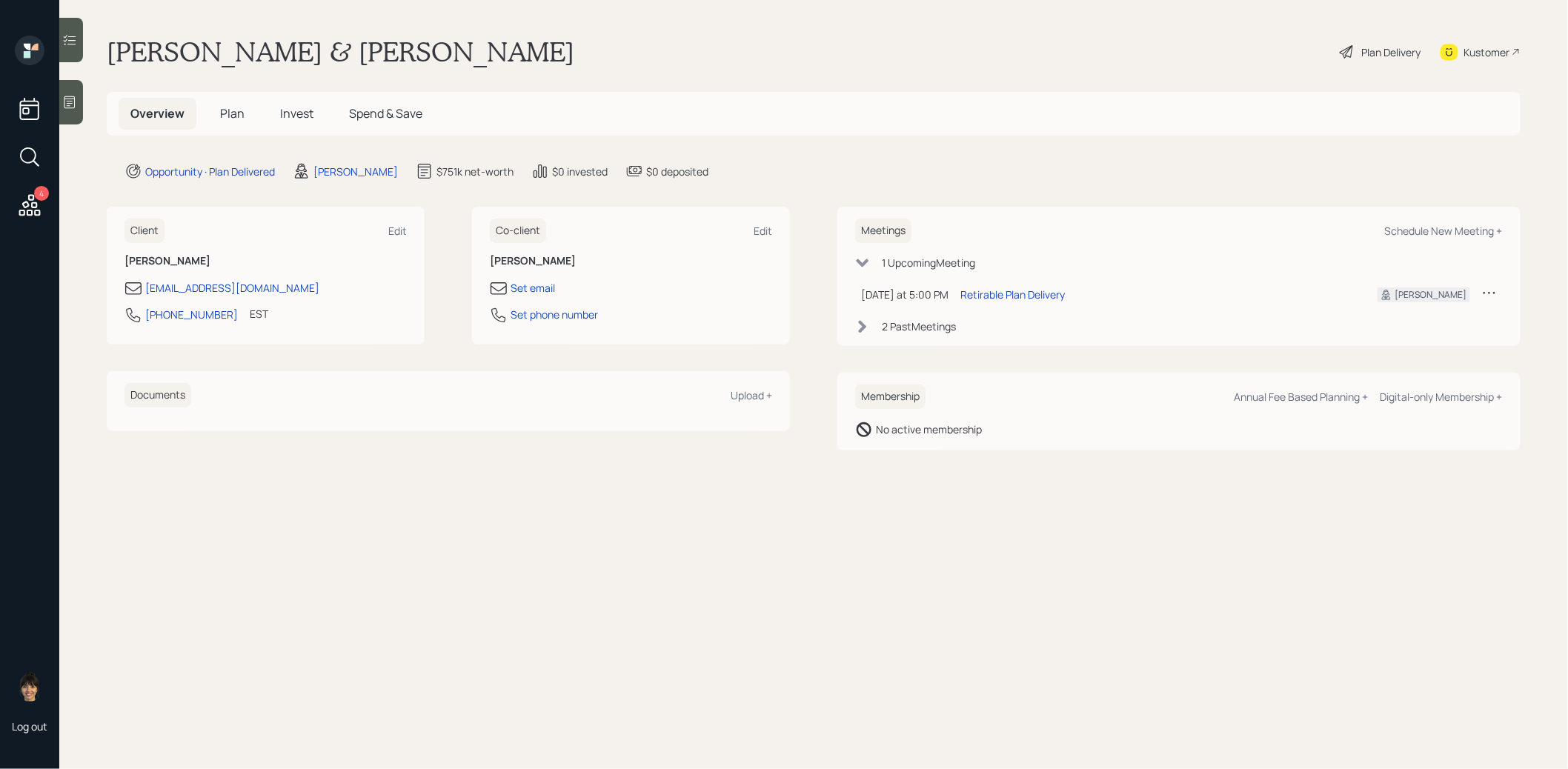
click at [226, 114] on span "Plan" at bounding box center [232, 112] width 25 height 16
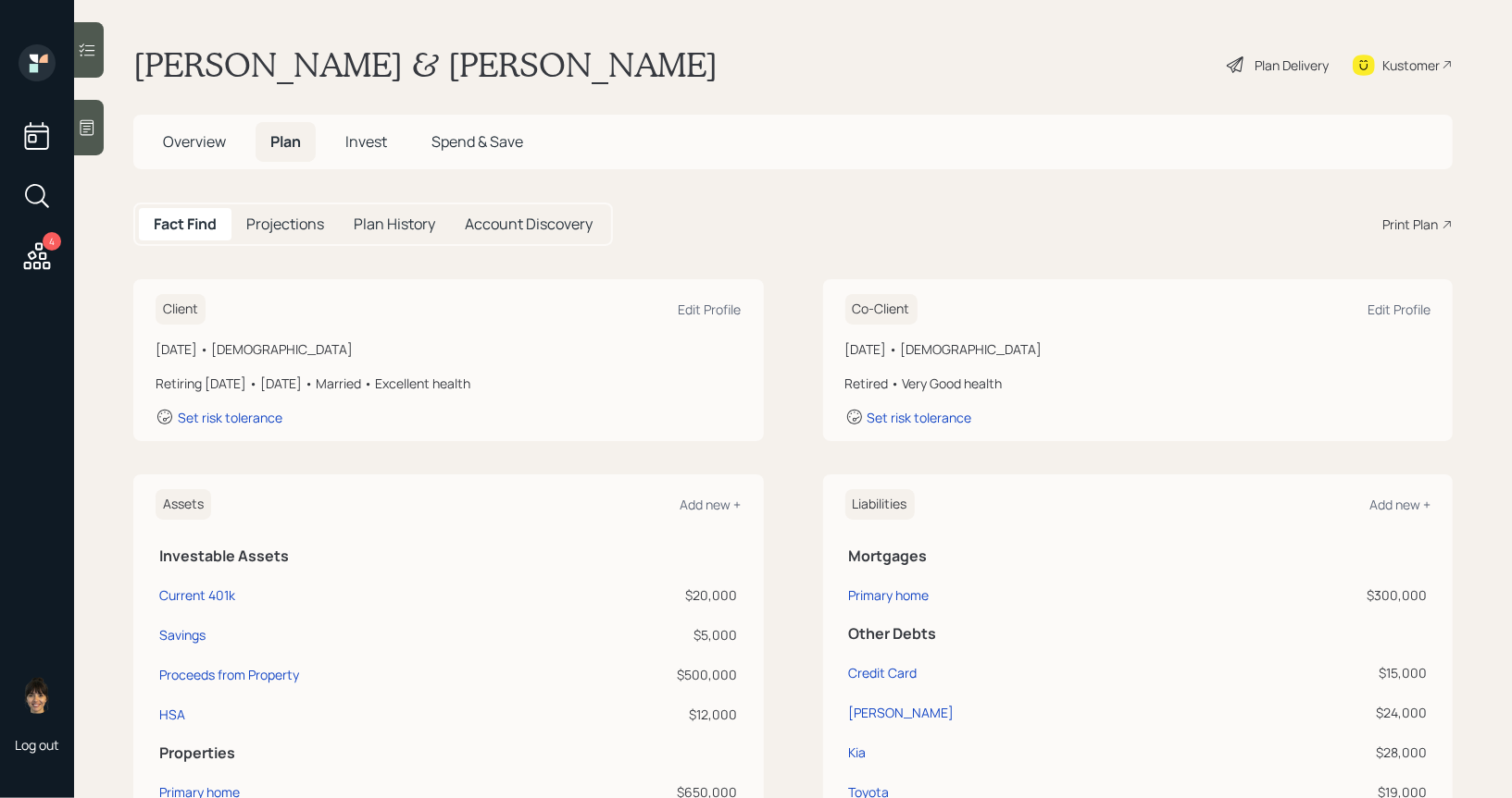
click at [1243, 66] on icon at bounding box center [1236, 64] width 22 height 22
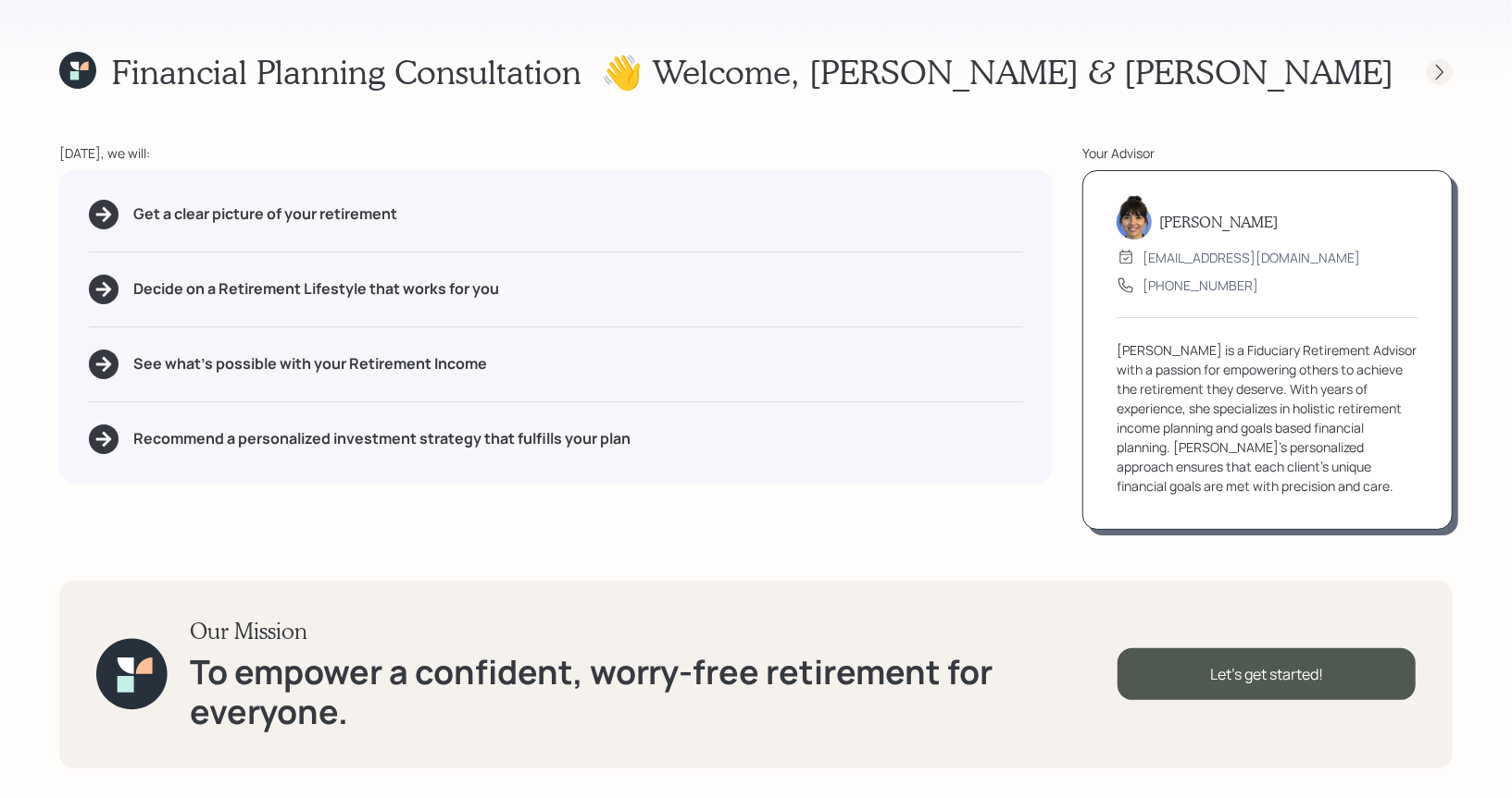
click at [1446, 64] on icon at bounding box center [1439, 71] width 18 height 18
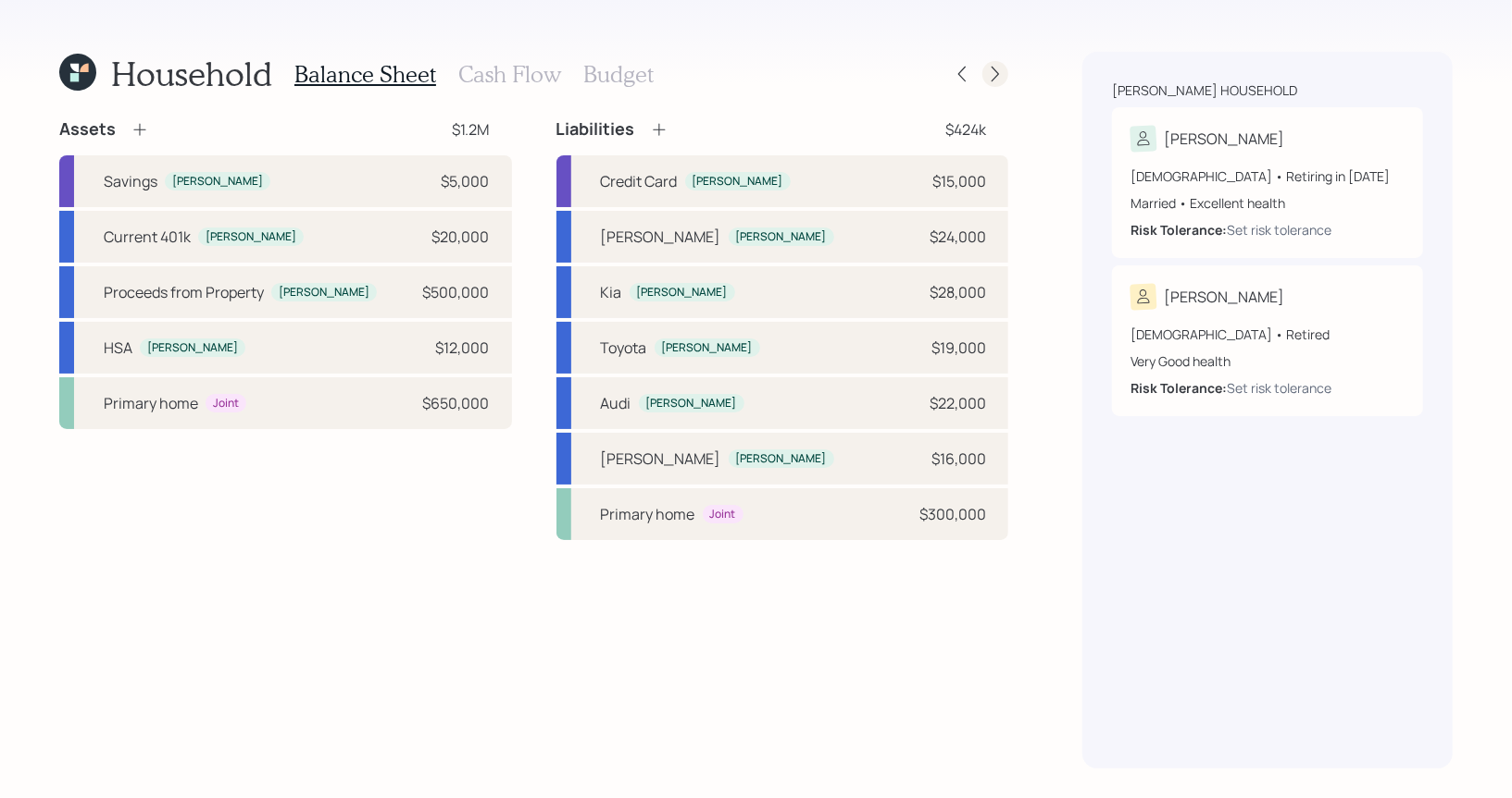
click at [993, 77] on icon at bounding box center [995, 73] width 18 height 18
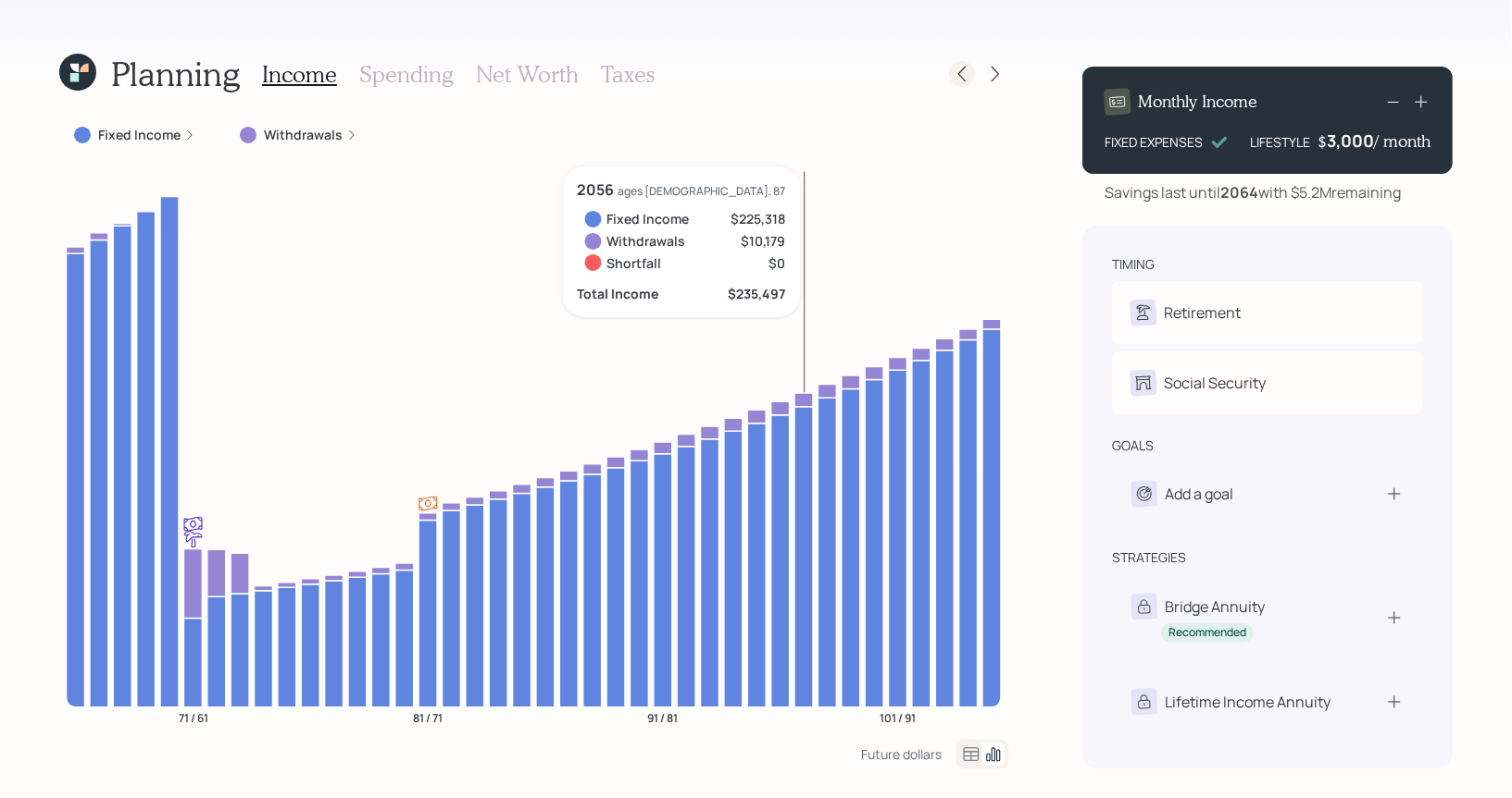
click at [961, 64] on icon at bounding box center [961, 73] width 18 height 18
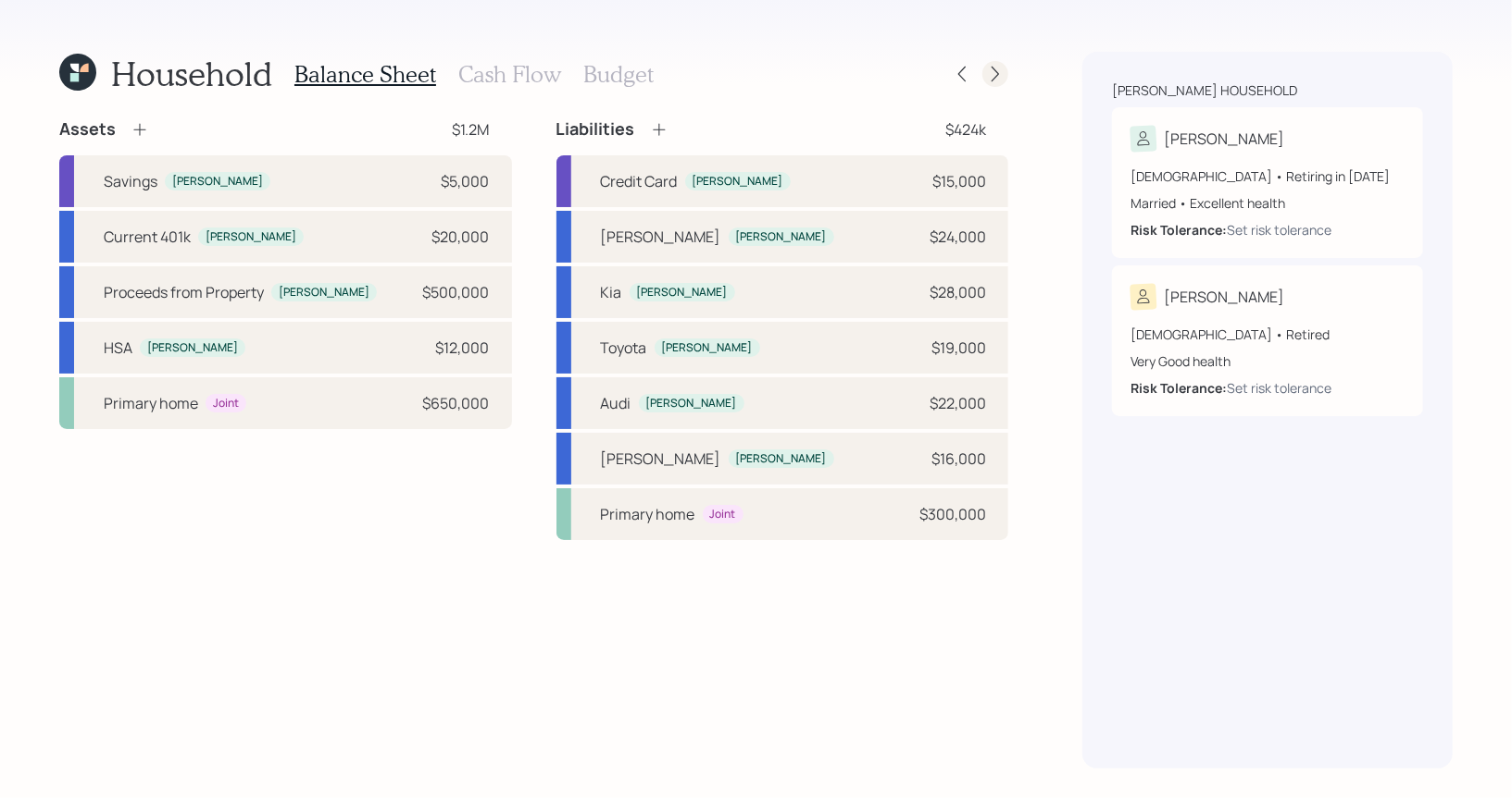
click at [991, 67] on icon at bounding box center [995, 73] width 18 height 18
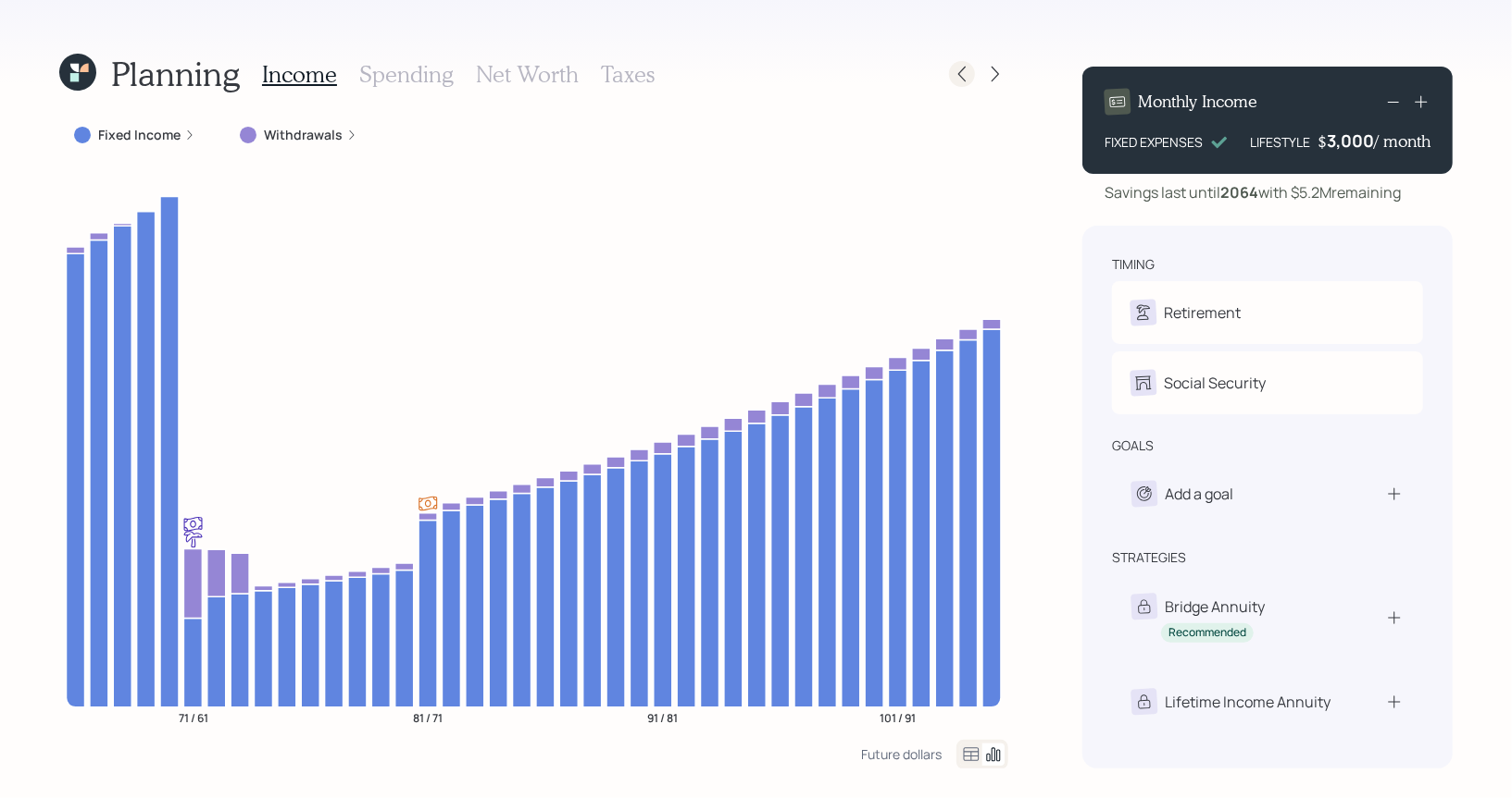
click at [969, 81] on icon at bounding box center [961, 73] width 18 height 18
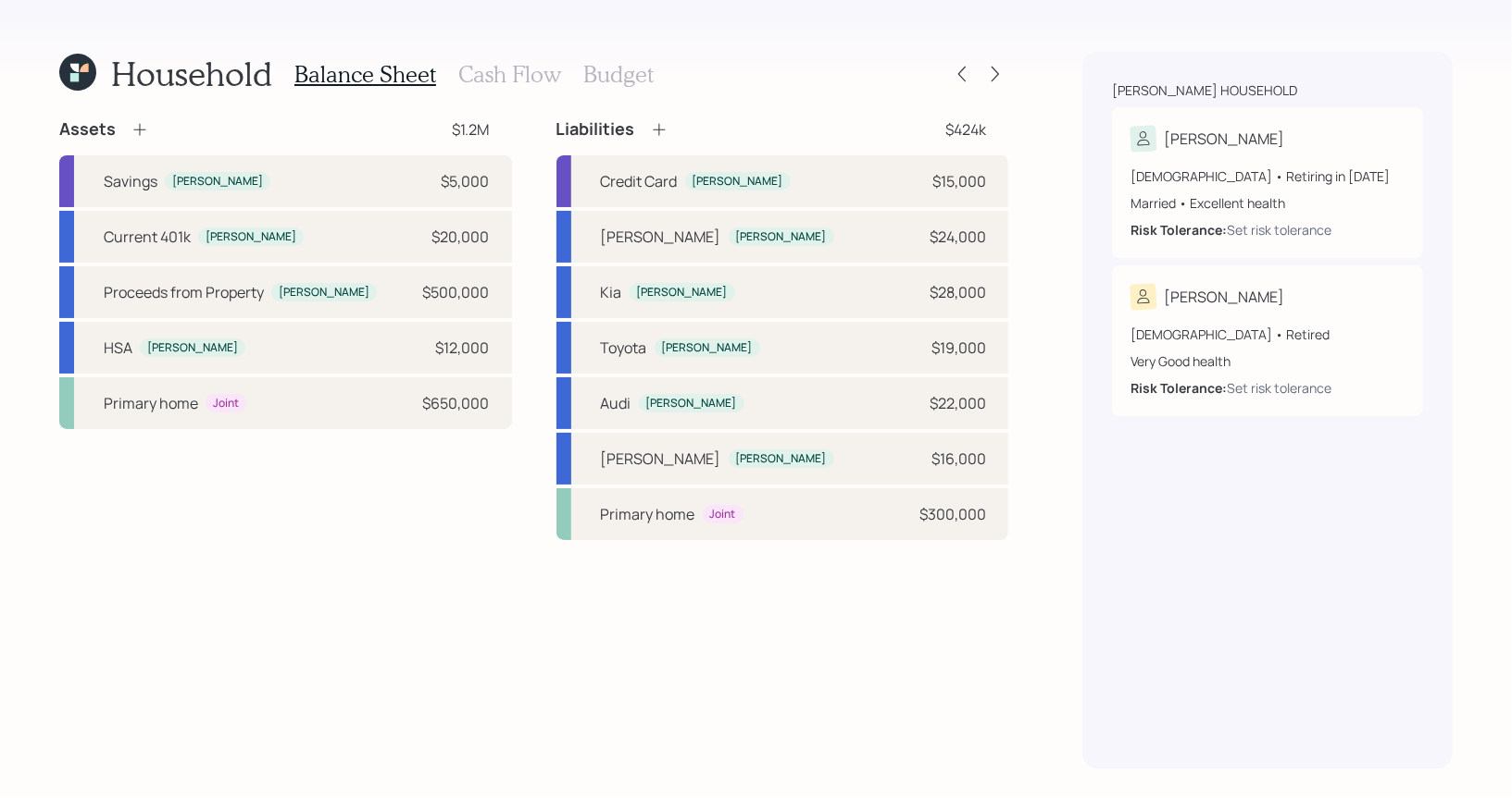
click at [489, 76] on h3 "Cash Flow" at bounding box center [509, 74] width 103 height 27
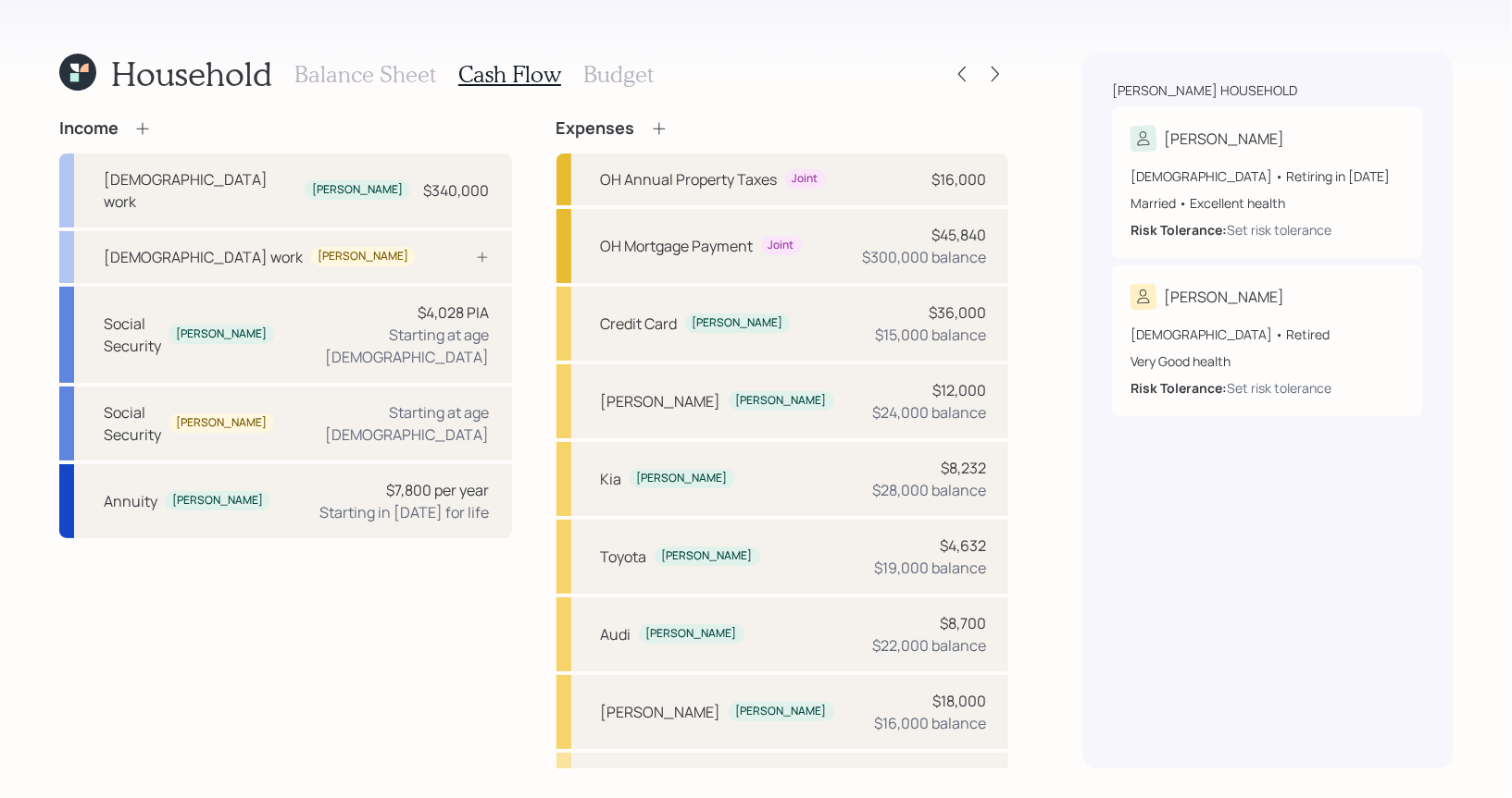
click at [75, 74] on icon at bounding box center [74, 77] width 9 height 9
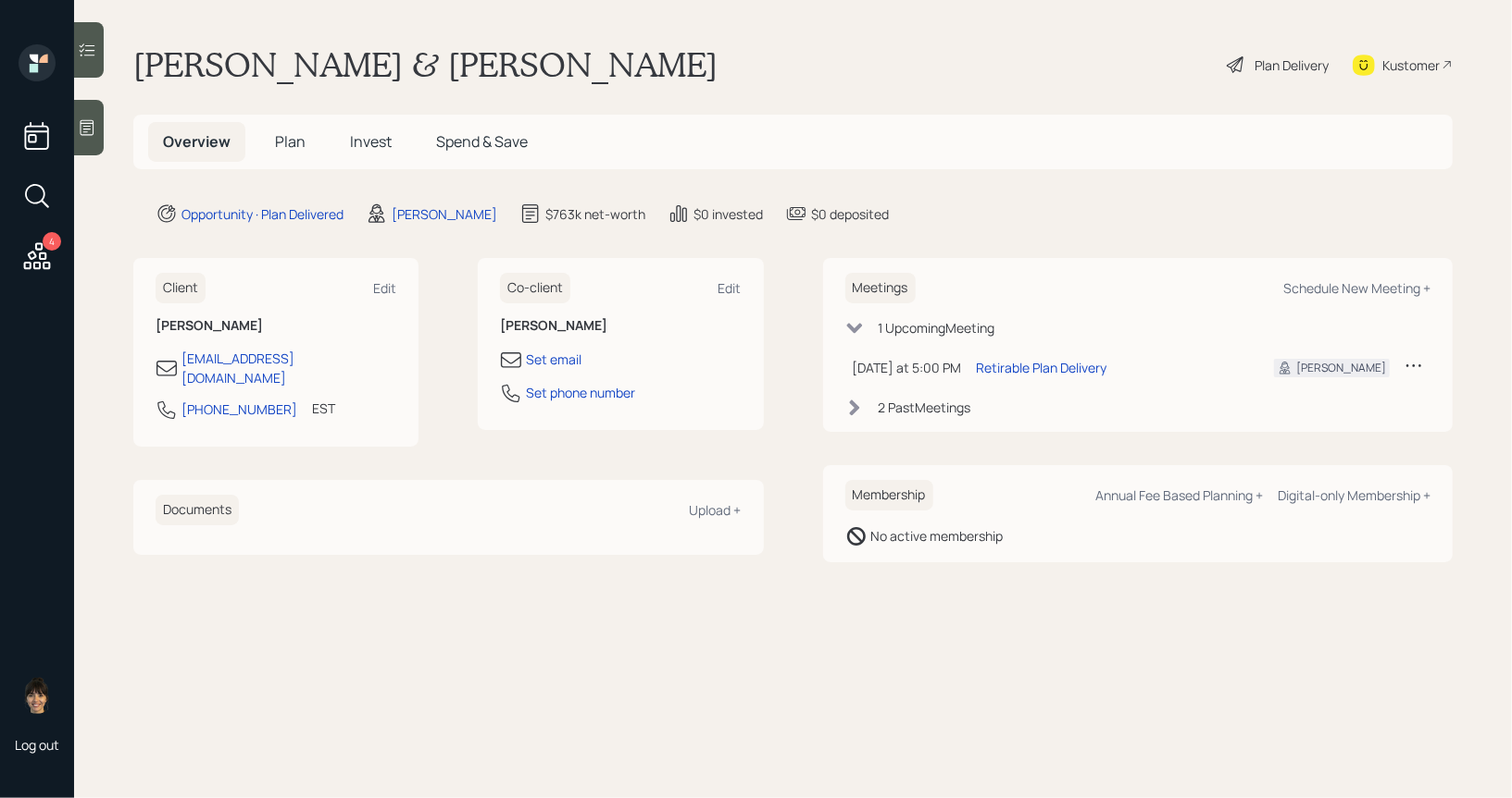
click at [308, 142] on h5 "Plan" at bounding box center [290, 142] width 60 height 39
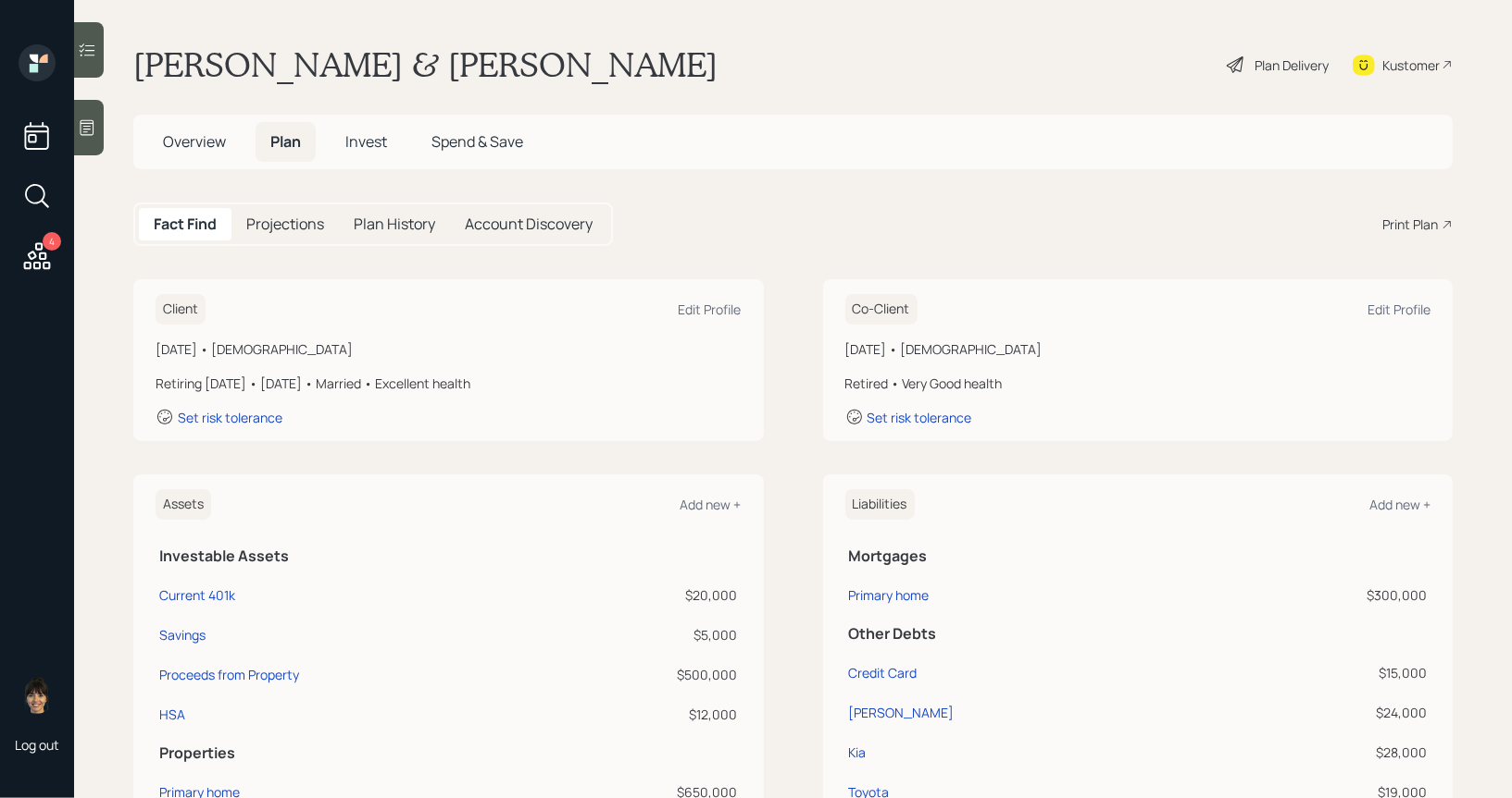
click at [175, 142] on span "Overview" at bounding box center [194, 141] width 63 height 20
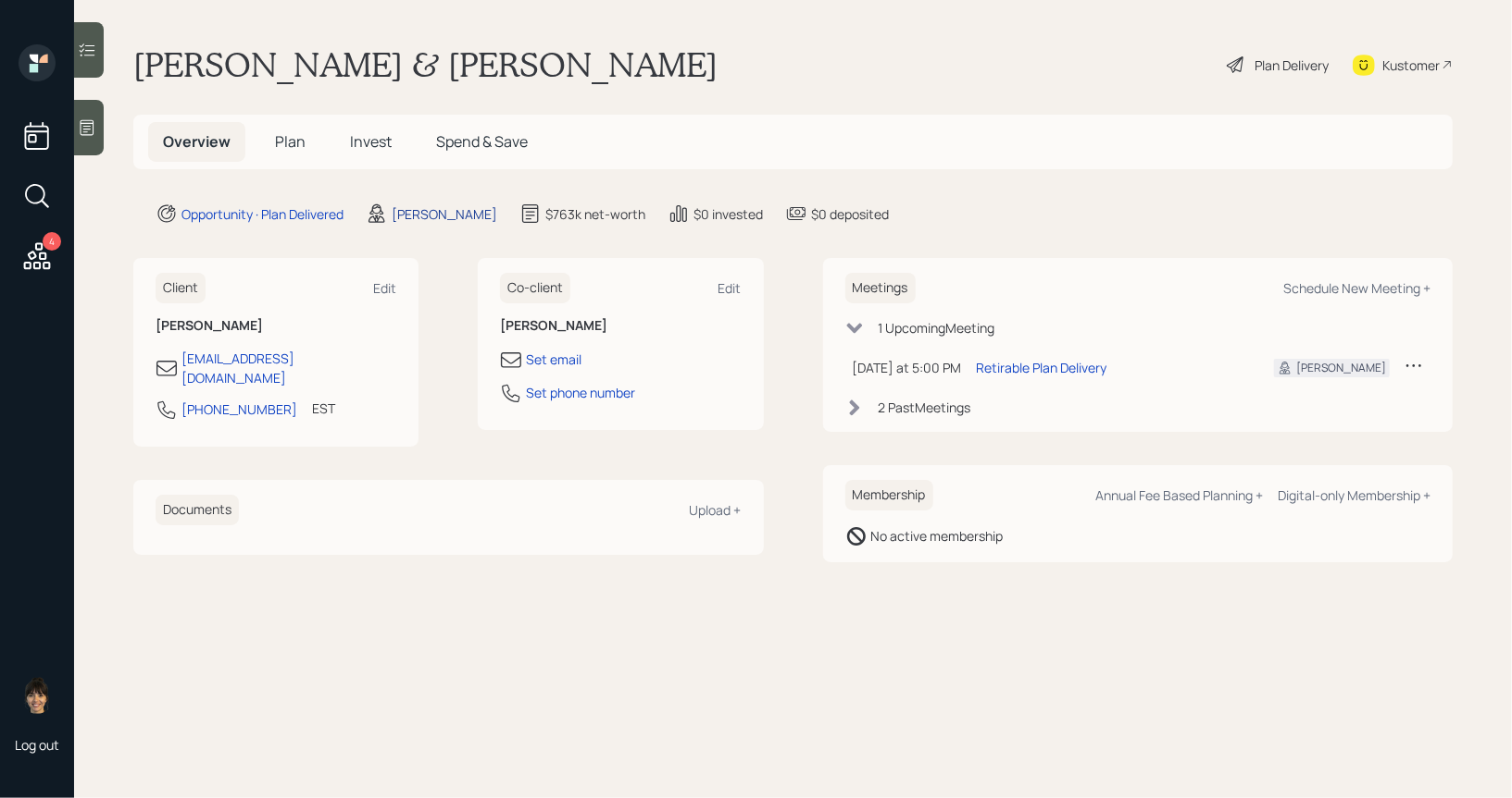
click at [431, 211] on div "Treva Nostdahl" at bounding box center [445, 214] width 106 height 19
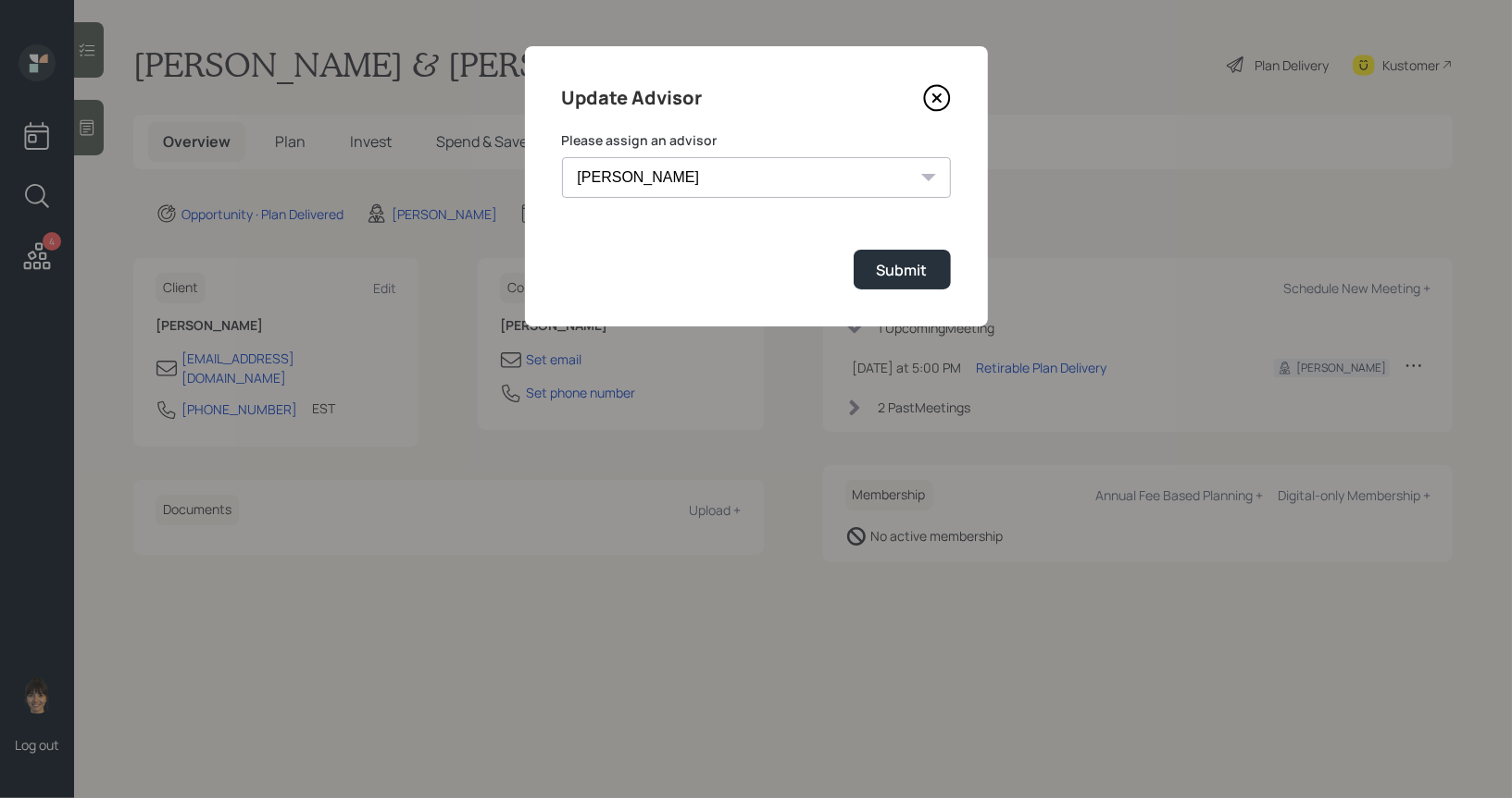
click at [785, 178] on select "Jonah Coleman Tyler End James DiStasi Treva Nostdahl Eric Schwartz Aleksandra S…" at bounding box center [756, 177] width 389 height 40
select select "b1d8ea90-abcc-42aa-86cc-4f33a132aacc"
click at [561, 157] on select "Jonah Coleman Tyler End James DiStasi Treva Nostdahl Eric Schwartz Aleksandra S…" at bounding box center [756, 177] width 389 height 40
click at [906, 270] on div "Submit" at bounding box center [901, 270] width 51 height 20
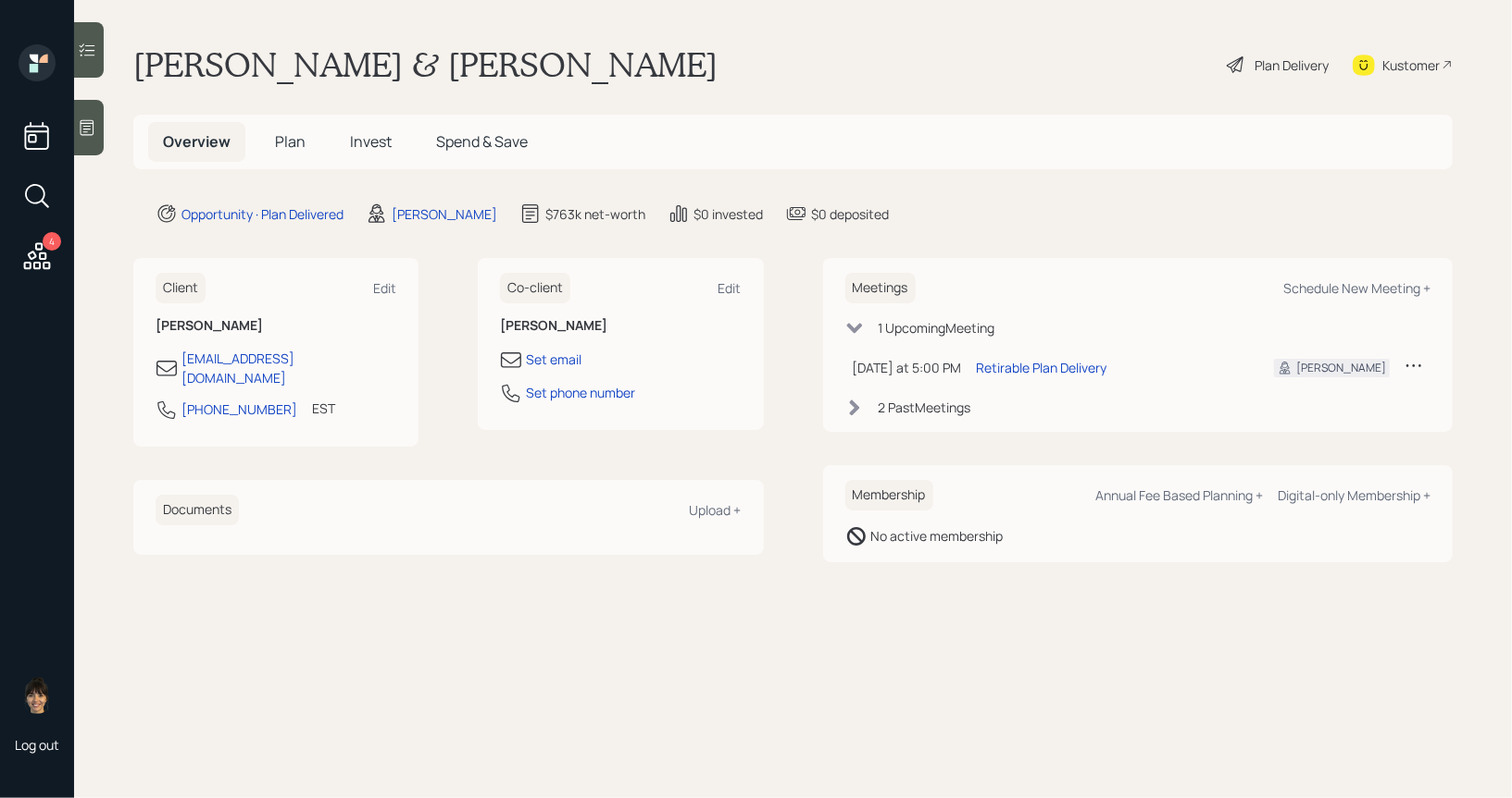
click at [279, 162] on div "Overview Plan Invest Spend & Save" at bounding box center [793, 142] width 1319 height 55
click at [288, 129] on h5 "Plan" at bounding box center [290, 142] width 60 height 39
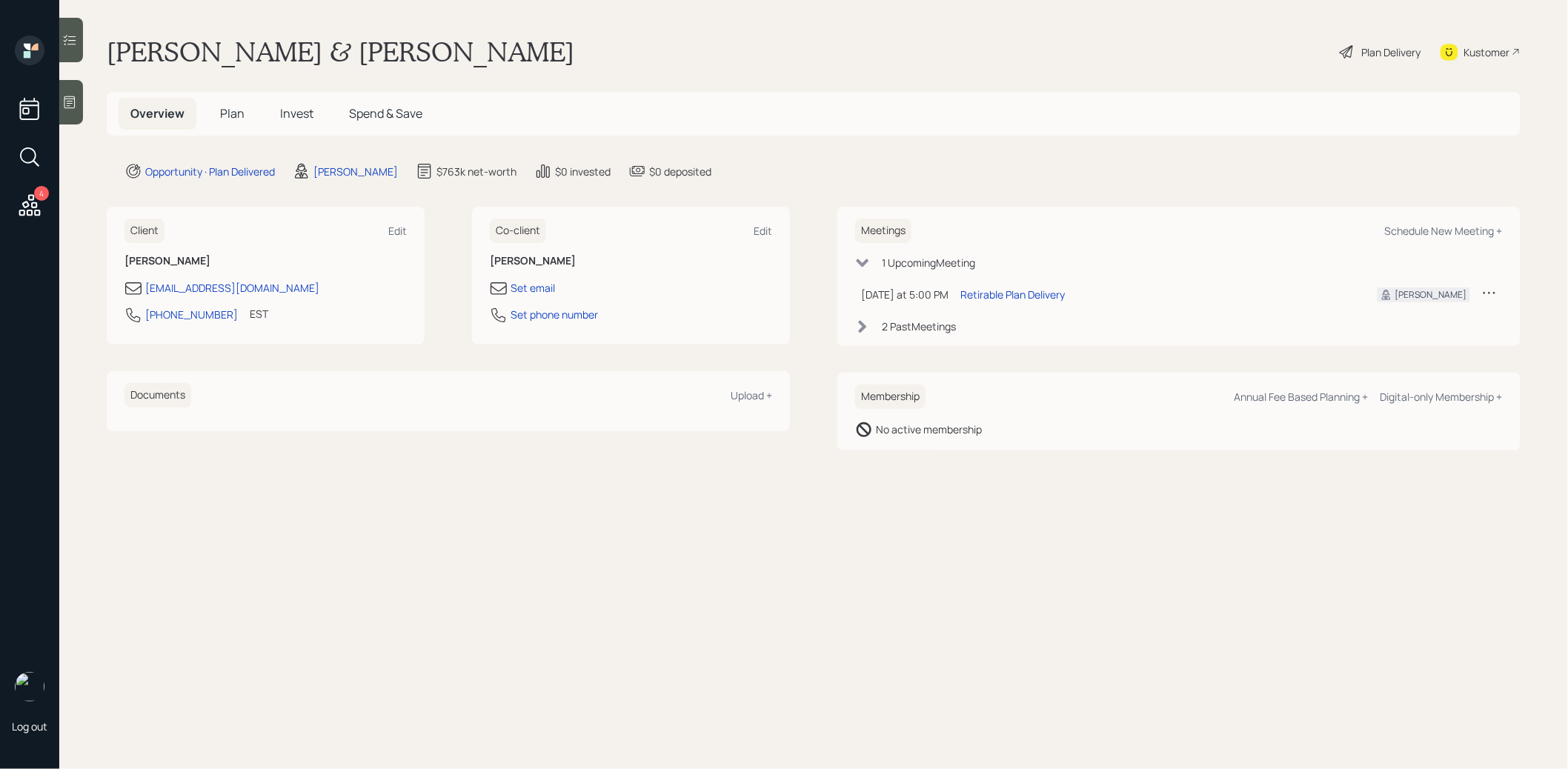
click at [234, 110] on span "Plan" at bounding box center [232, 112] width 25 height 16
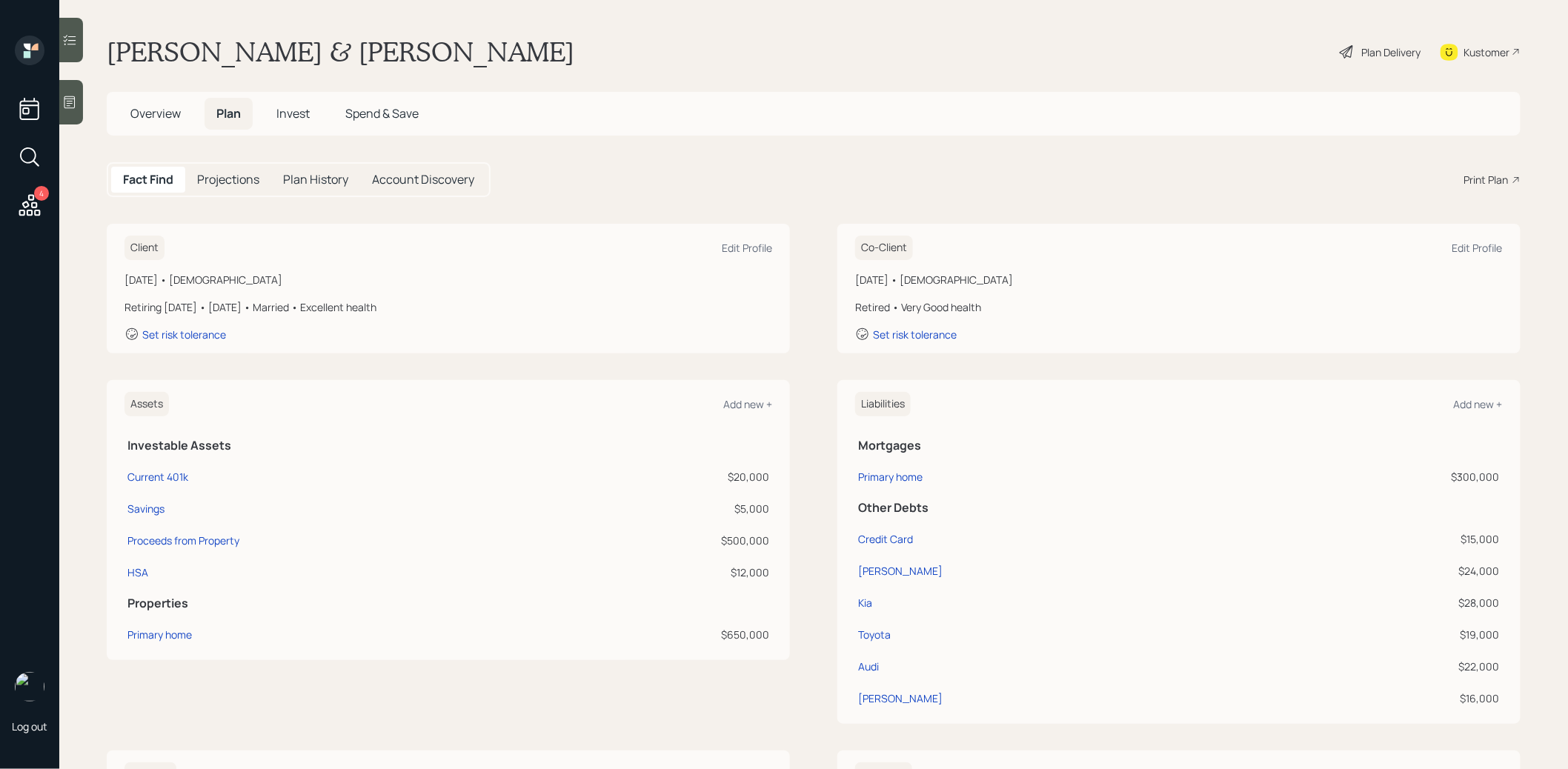
click at [149, 109] on span "Overview" at bounding box center [155, 112] width 50 height 16
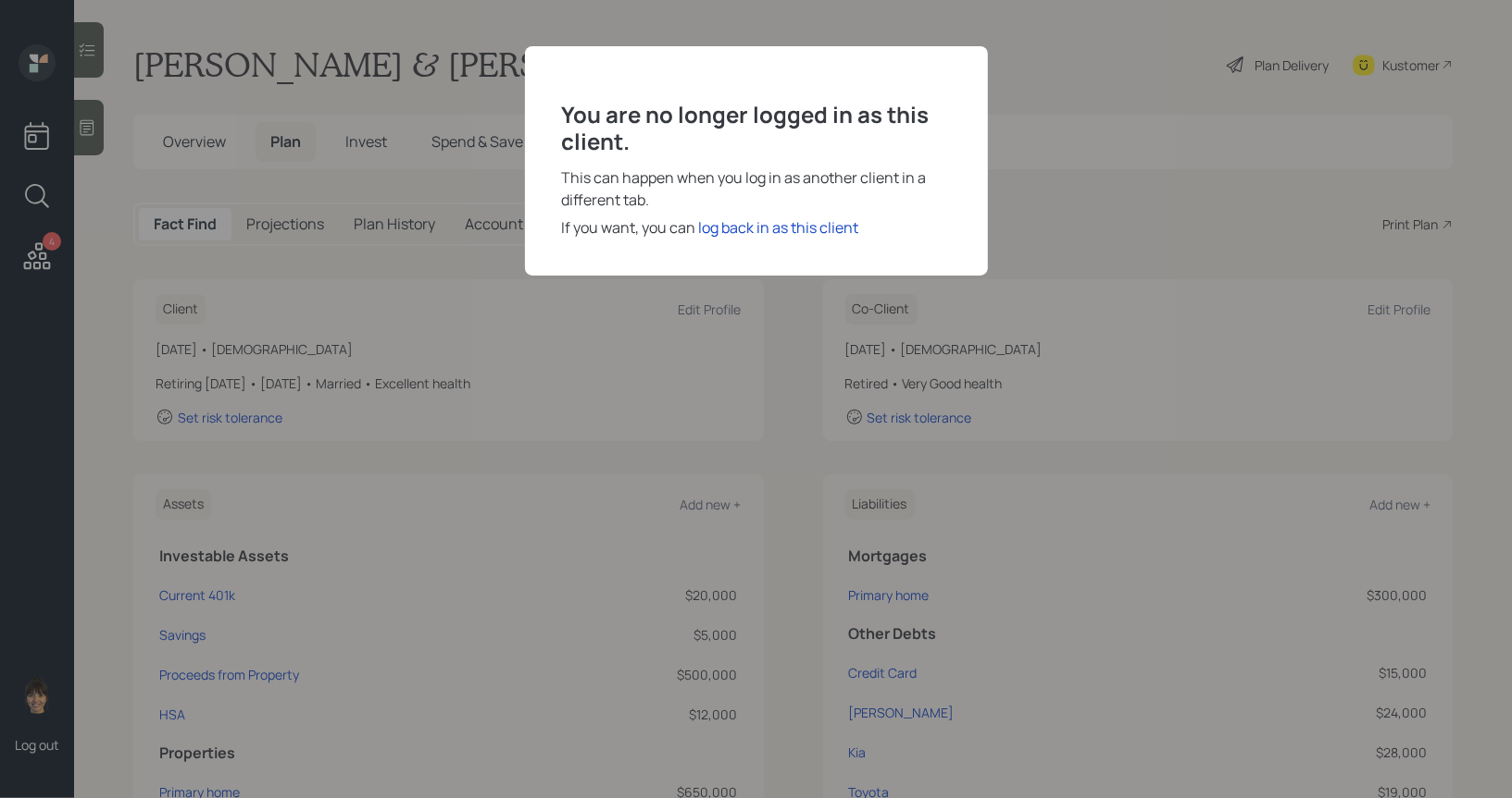
click at [548, 496] on div "You are no longer logged in as this client. This can happen when you log in as …" at bounding box center [756, 399] width 1512 height 798
